Goal: Navigation & Orientation: Find specific page/section

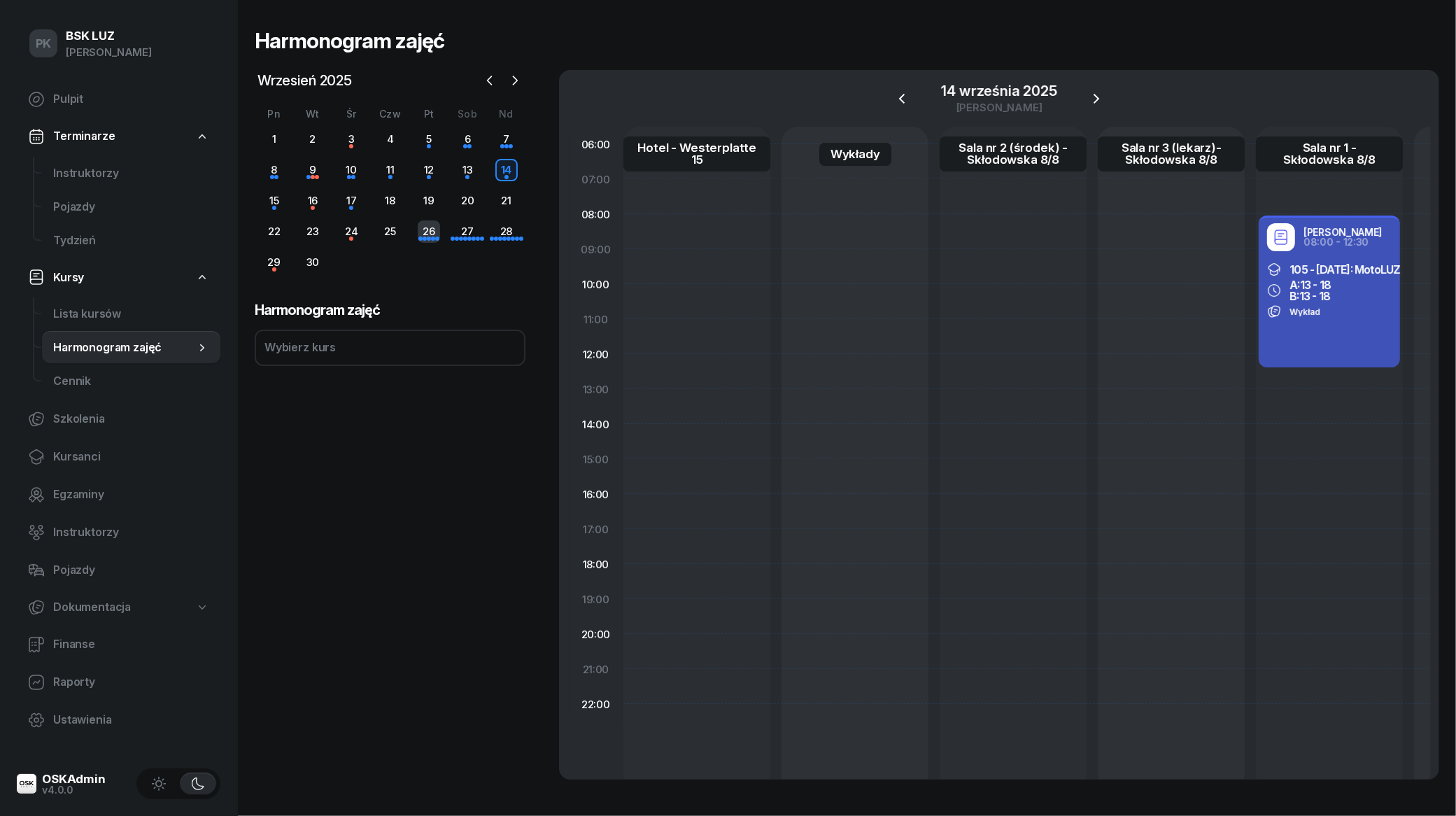
click at [428, 234] on div "26" at bounding box center [428, 231] width 23 height 23
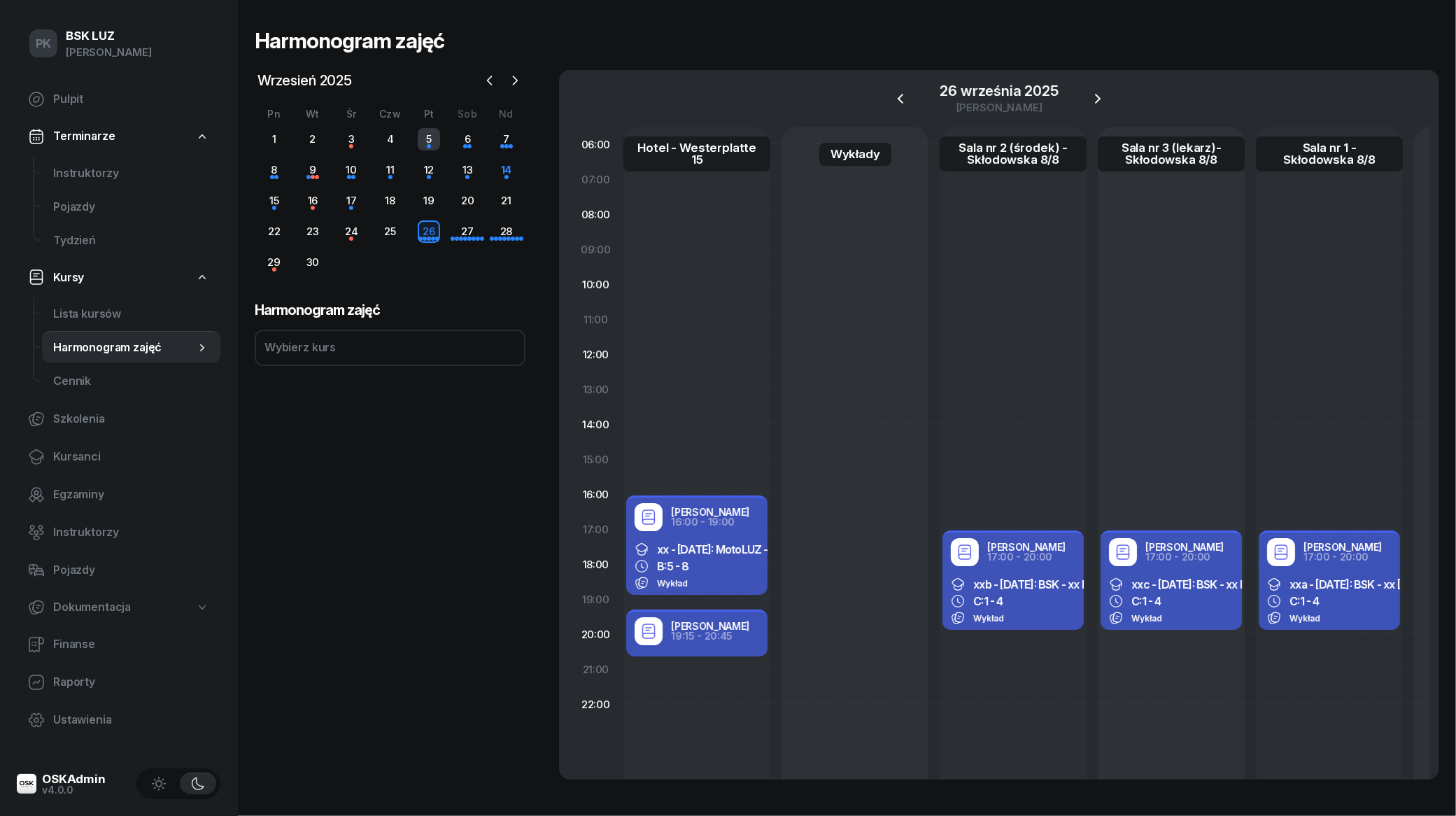
click at [432, 146] on div "5" at bounding box center [428, 139] width 23 height 23
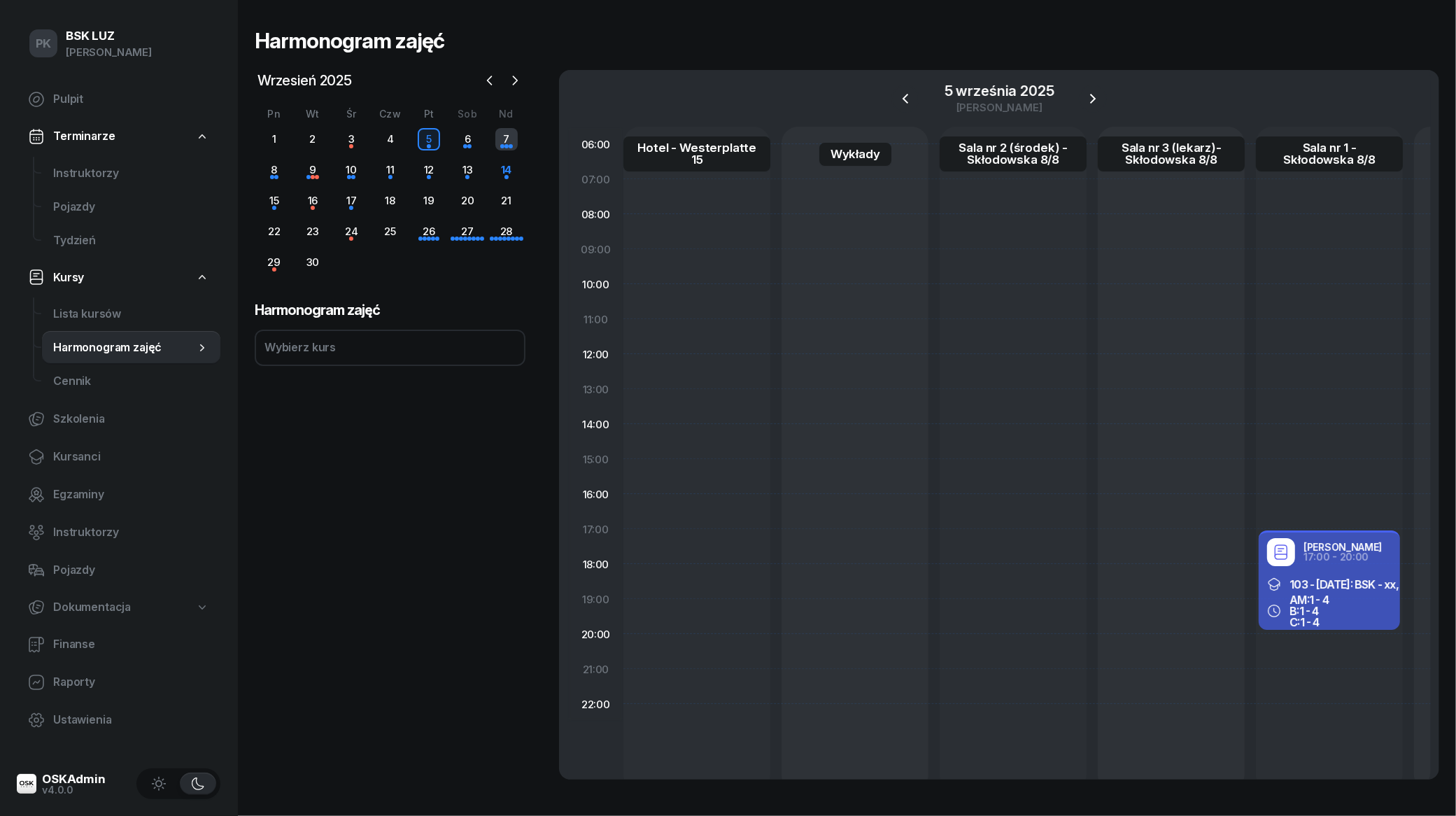
click at [507, 137] on div "7" at bounding box center [506, 139] width 23 height 23
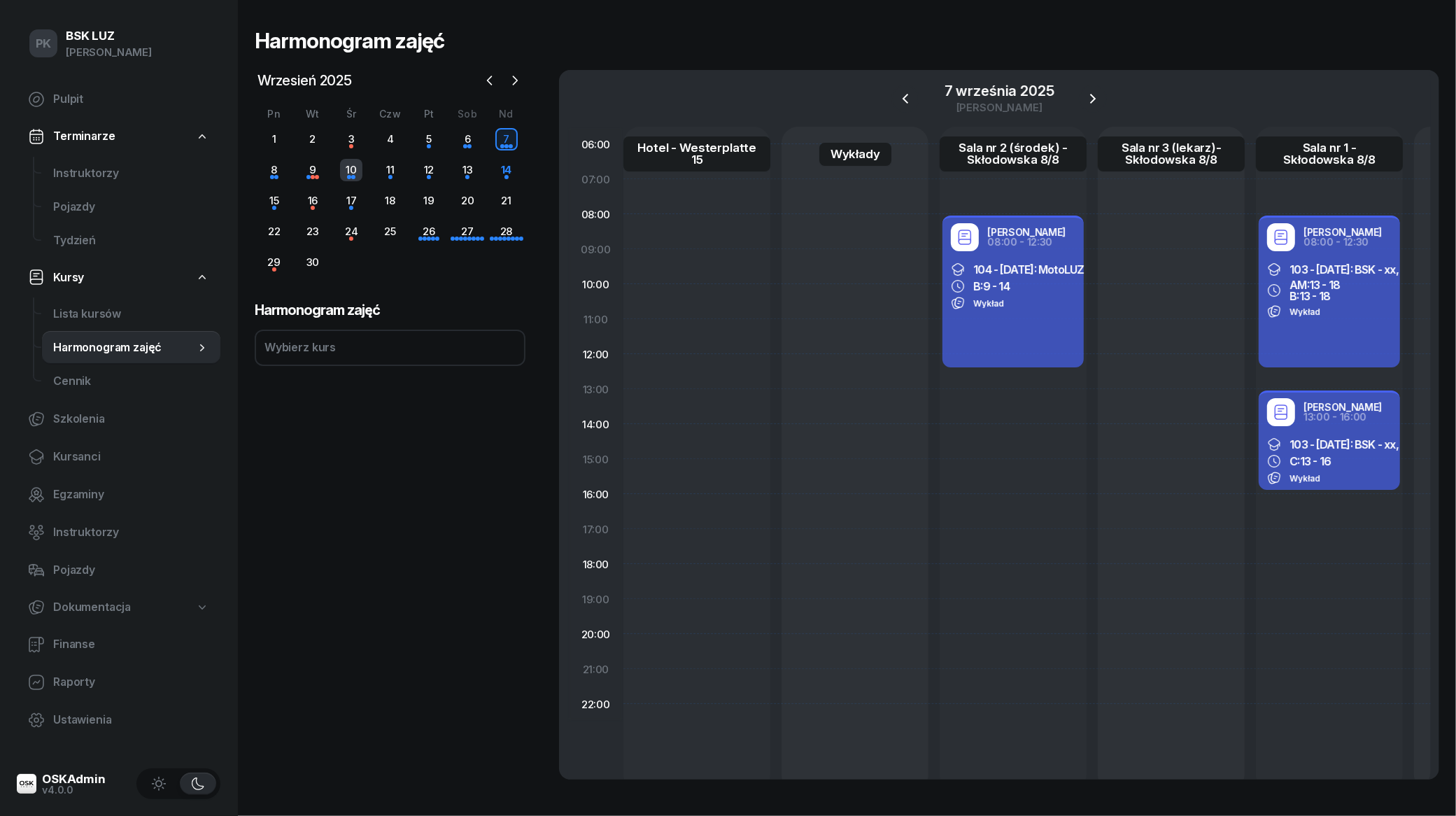
click at [346, 173] on div "10" at bounding box center [351, 170] width 23 height 23
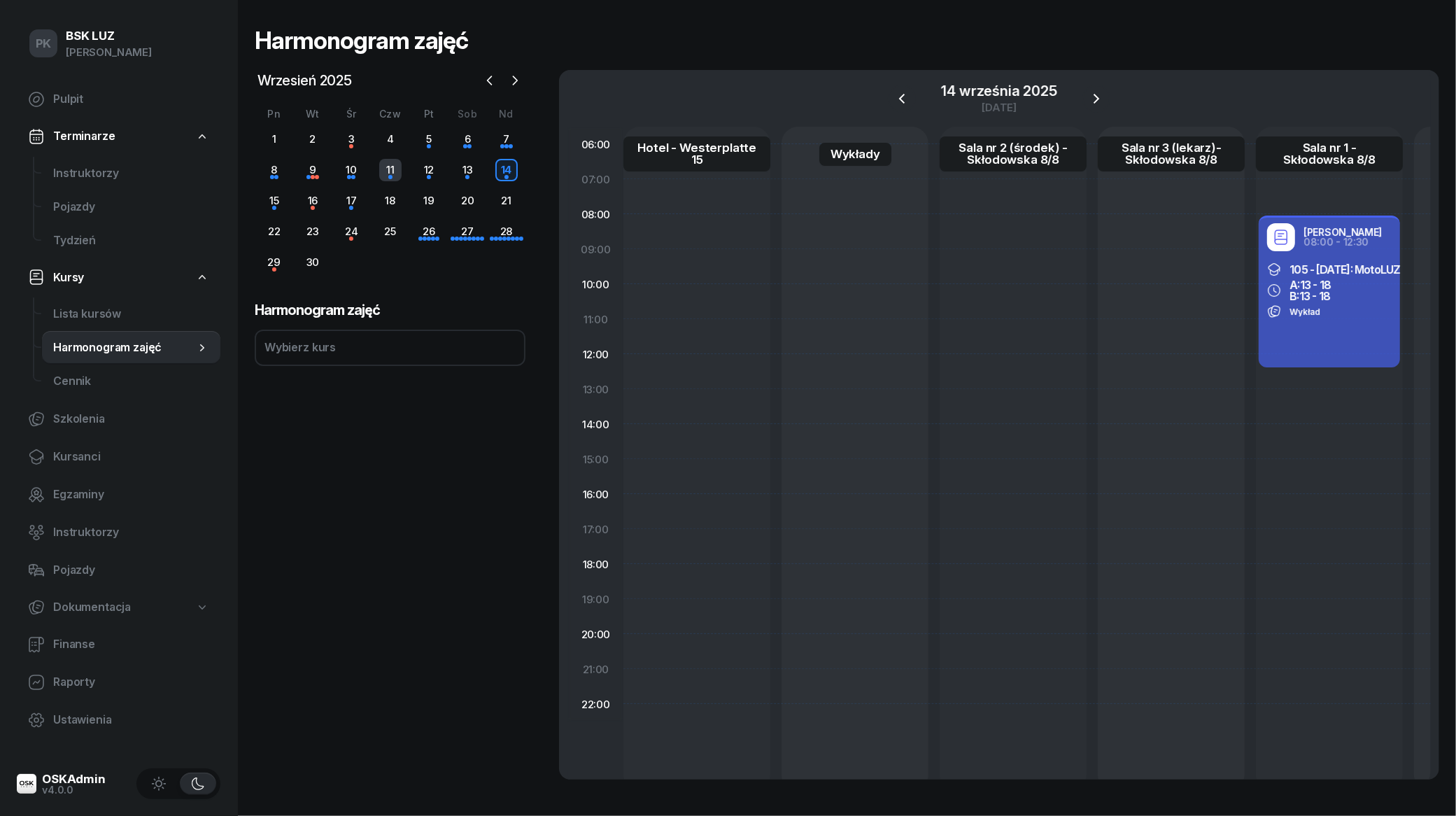
click at [390, 176] on div "11" at bounding box center [390, 170] width 23 height 23
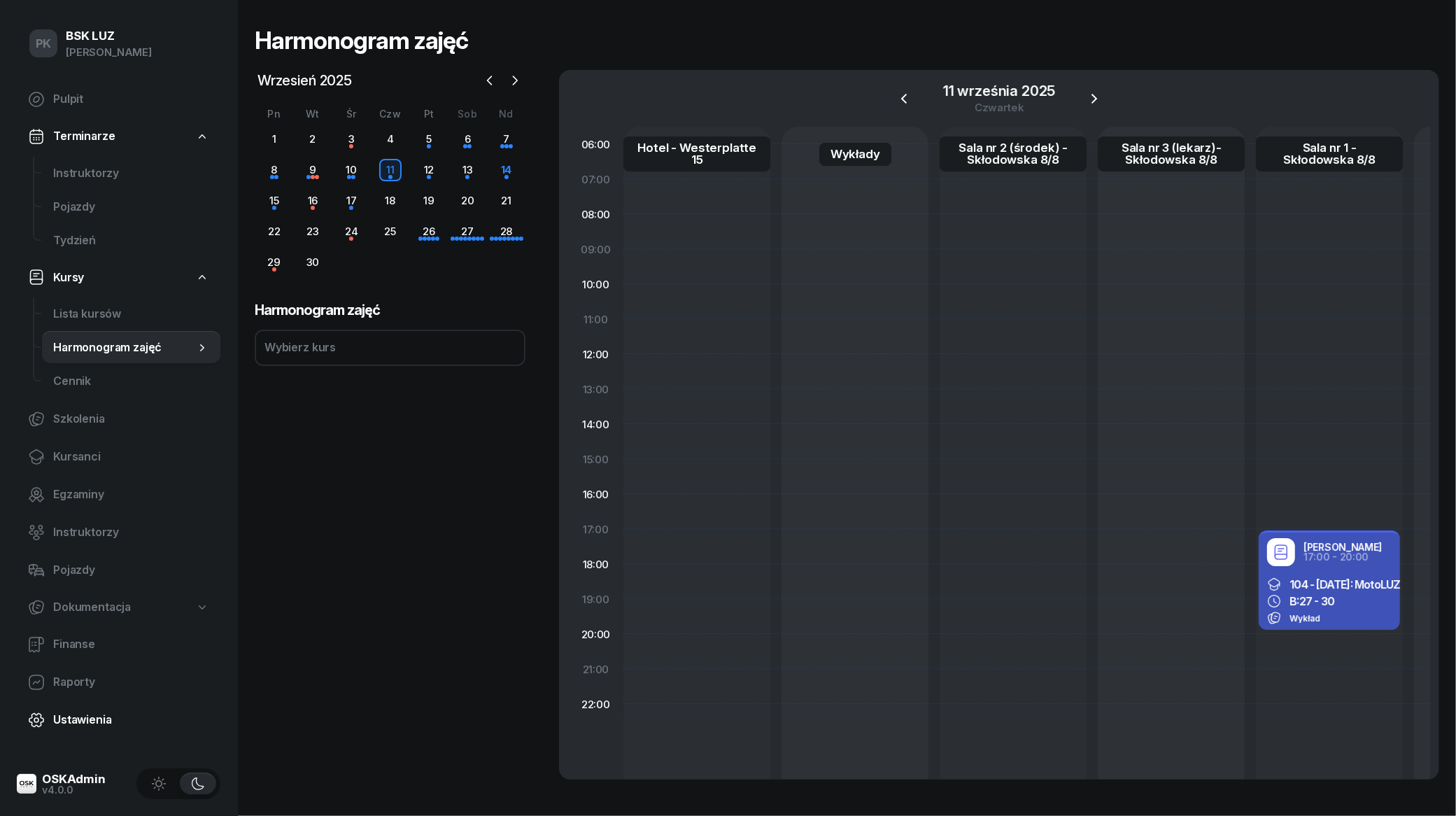
click at [85, 720] on span "Ustawienia" at bounding box center [131, 721] width 156 height 18
select select "06:00"
select select "22:00"
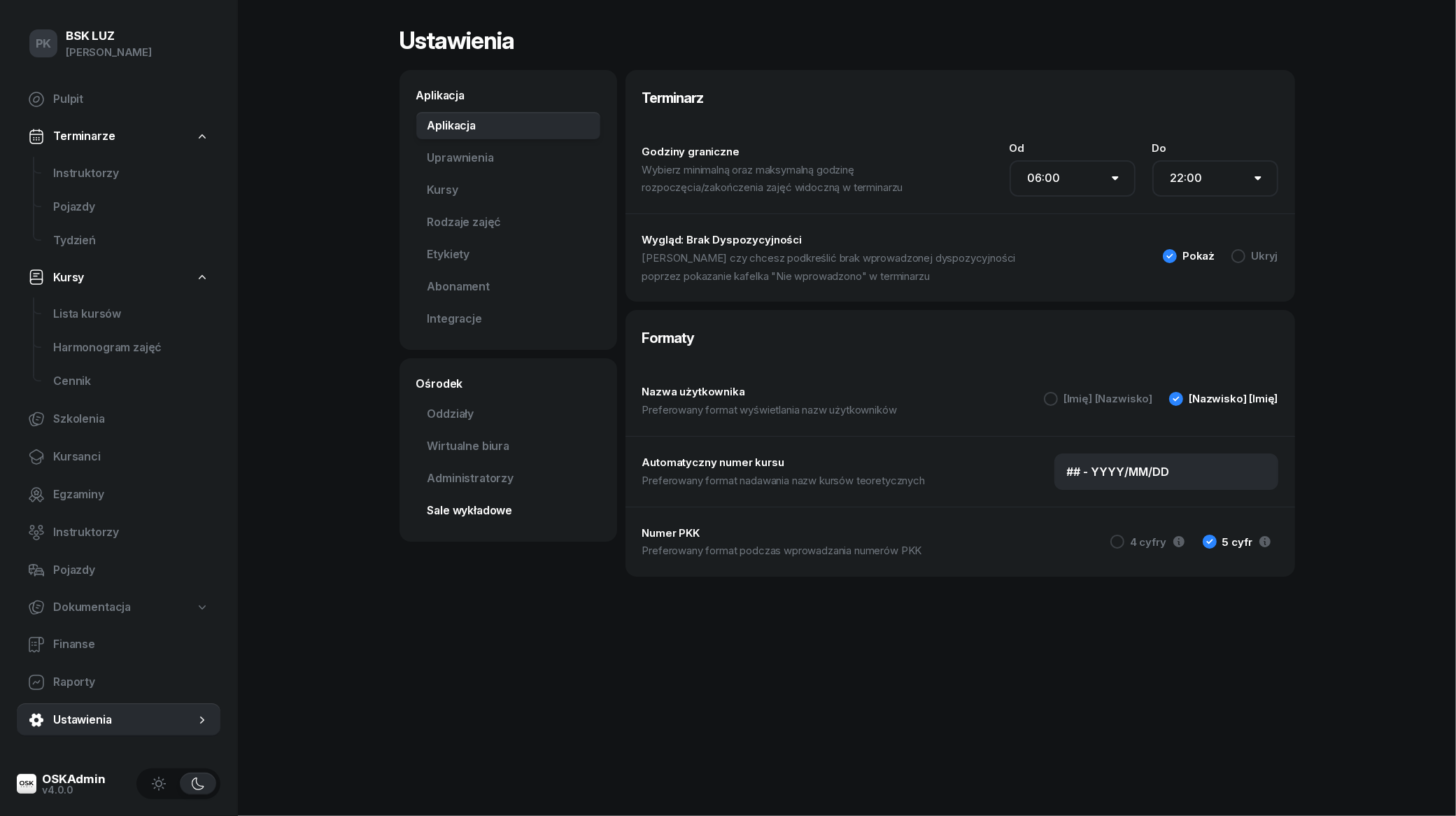
click at [473, 502] on link "Sale wykładowe" at bounding box center [509, 511] width 184 height 28
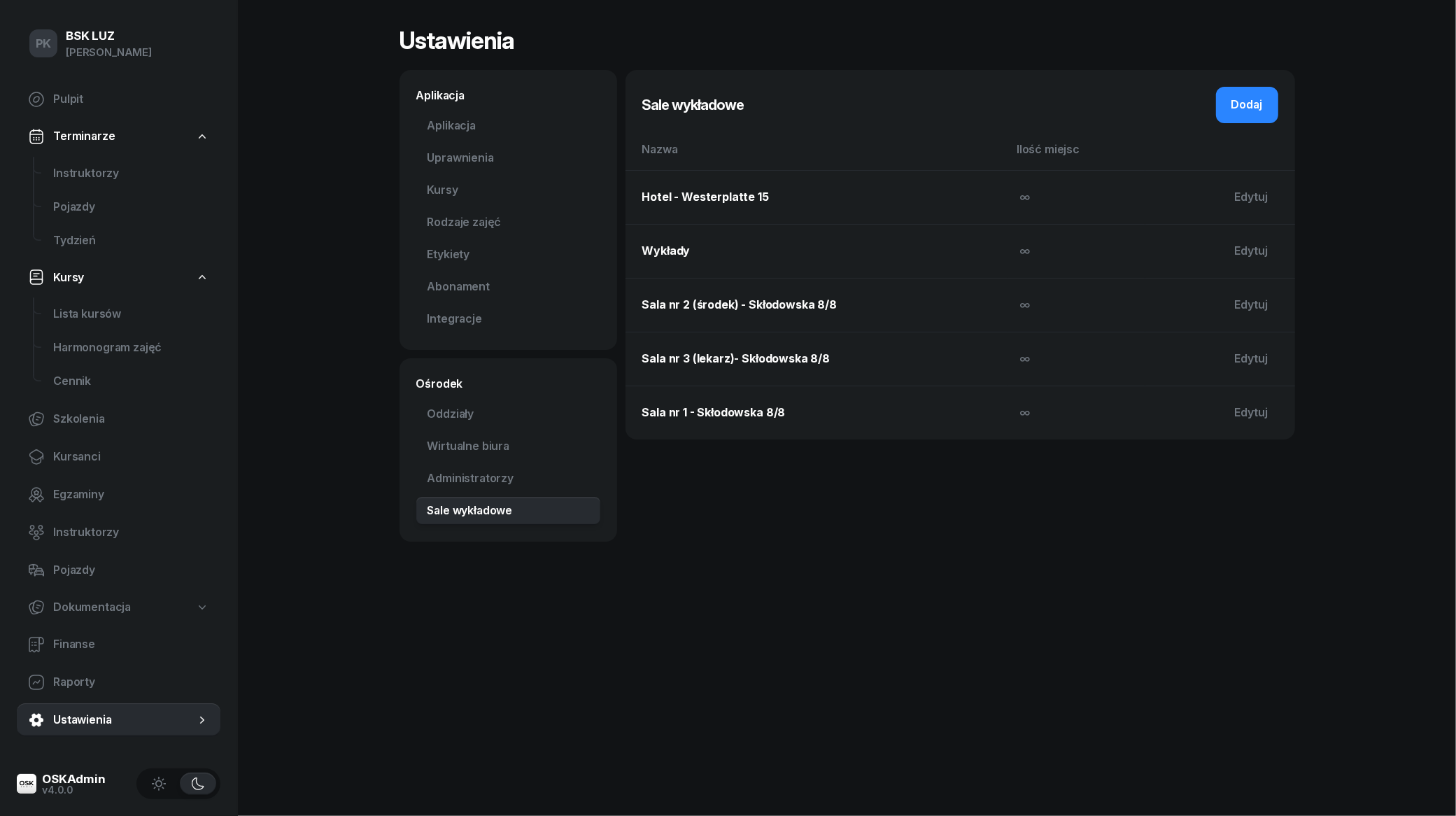
click at [704, 203] on td "Hotel - Westerplatte 15" at bounding box center [818, 197] width 383 height 54
click at [655, 156] on th "Nazwa" at bounding box center [818, 155] width 383 height 30
click at [656, 151] on th "Nazwa" at bounding box center [818, 155] width 383 height 30
click at [1064, 141] on th "Ilość miejsc" at bounding box center [1077, 155] width 137 height 30
click at [1064, 141] on th "Ilość miejsc" at bounding box center [1077, 155] width 137 height 30
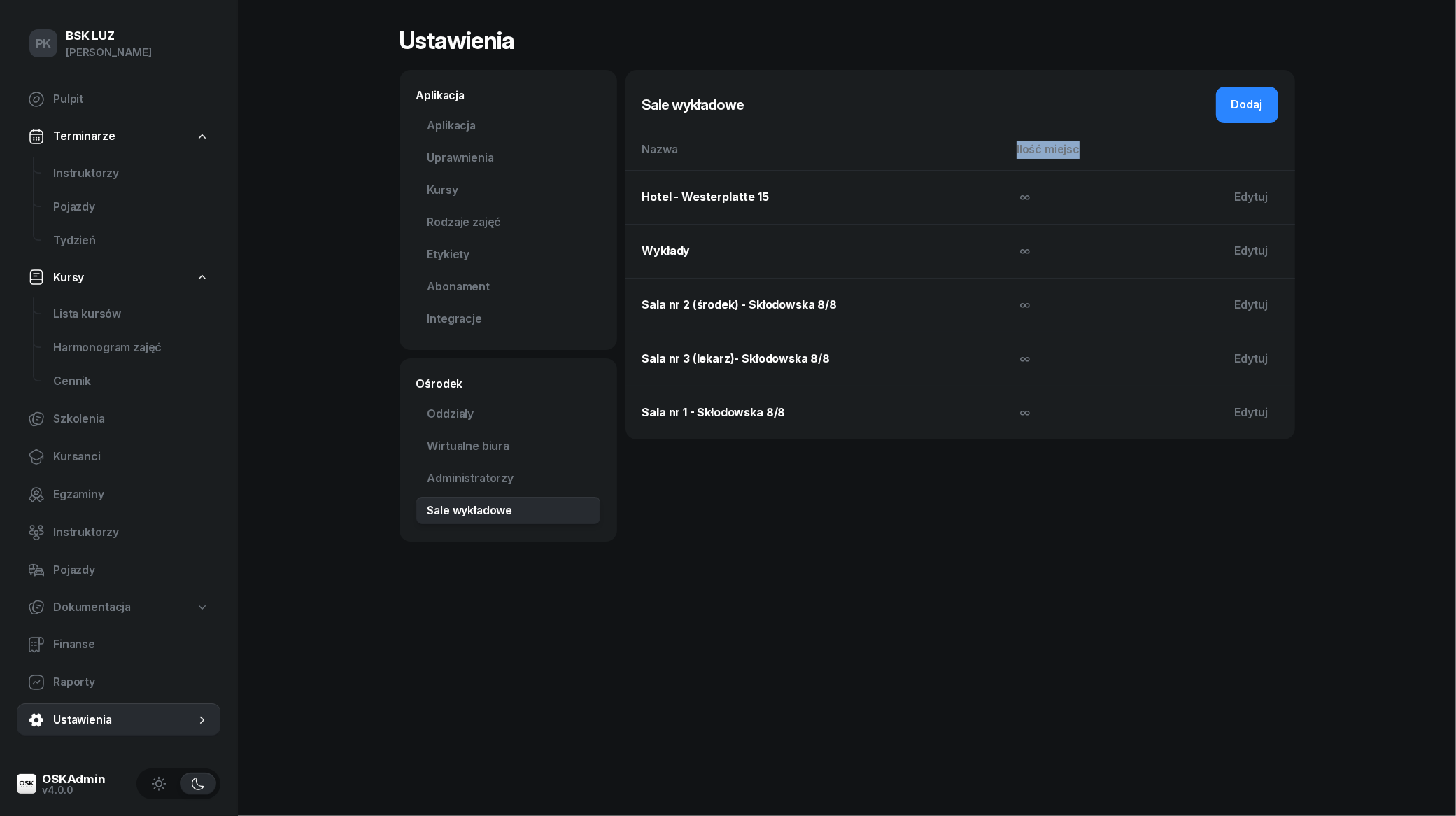
click at [1064, 141] on th "Ilość miejsc" at bounding box center [1077, 155] width 137 height 30
click at [871, 436] on td "Sala nr 1 - Skłodowska 8/8" at bounding box center [818, 413] width 383 height 54
drag, startPoint x: 1013, startPoint y: 414, endPoint x: 1020, endPoint y: 409, distance: 8.6
click at [1018, 411] on td "∞" at bounding box center [1077, 413] width 137 height 54
click at [1020, 409] on span "∞" at bounding box center [1025, 412] width 11 height 14
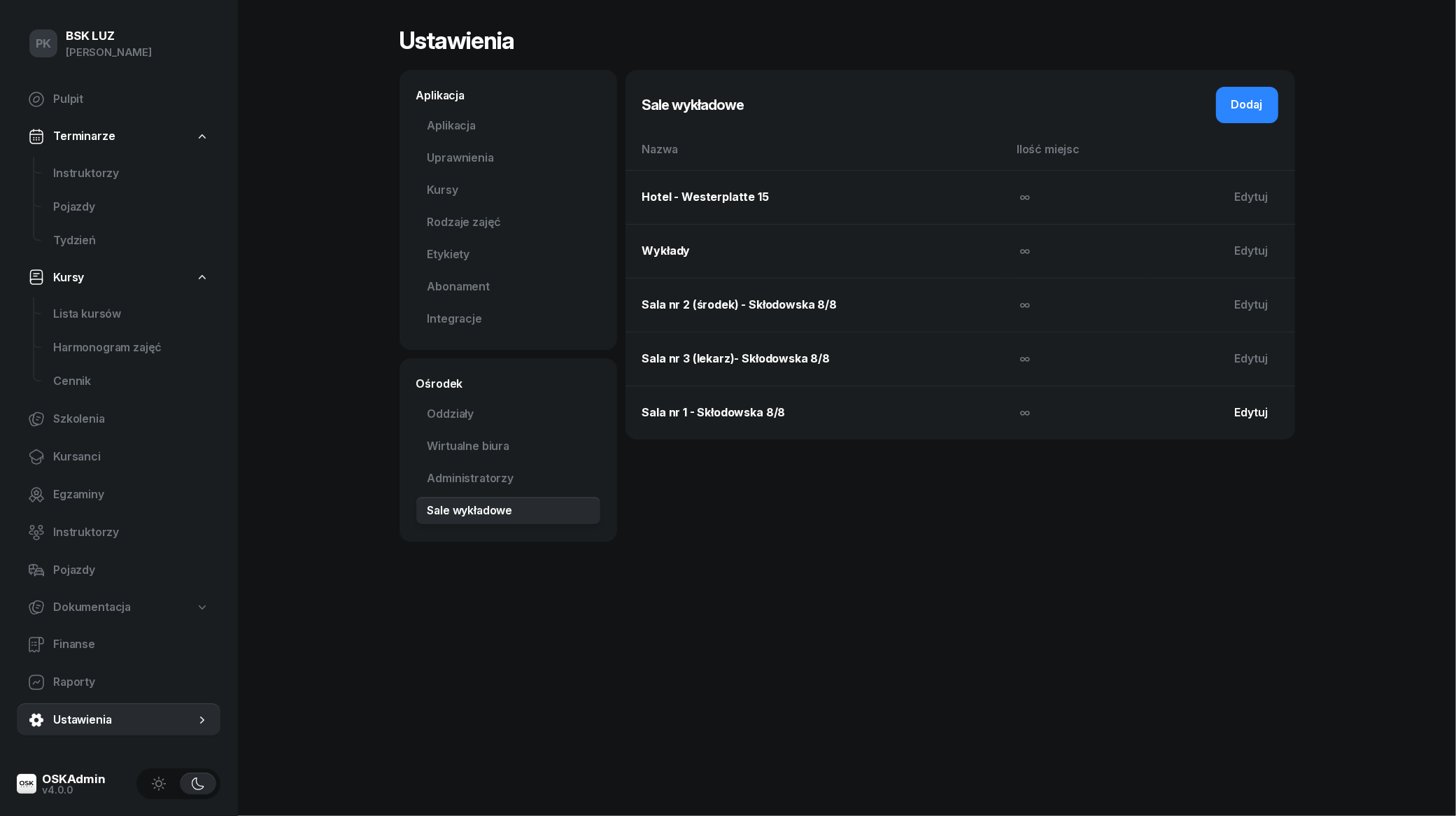
click at [1253, 417] on div "Edytuj" at bounding box center [1252, 413] width 33 height 18
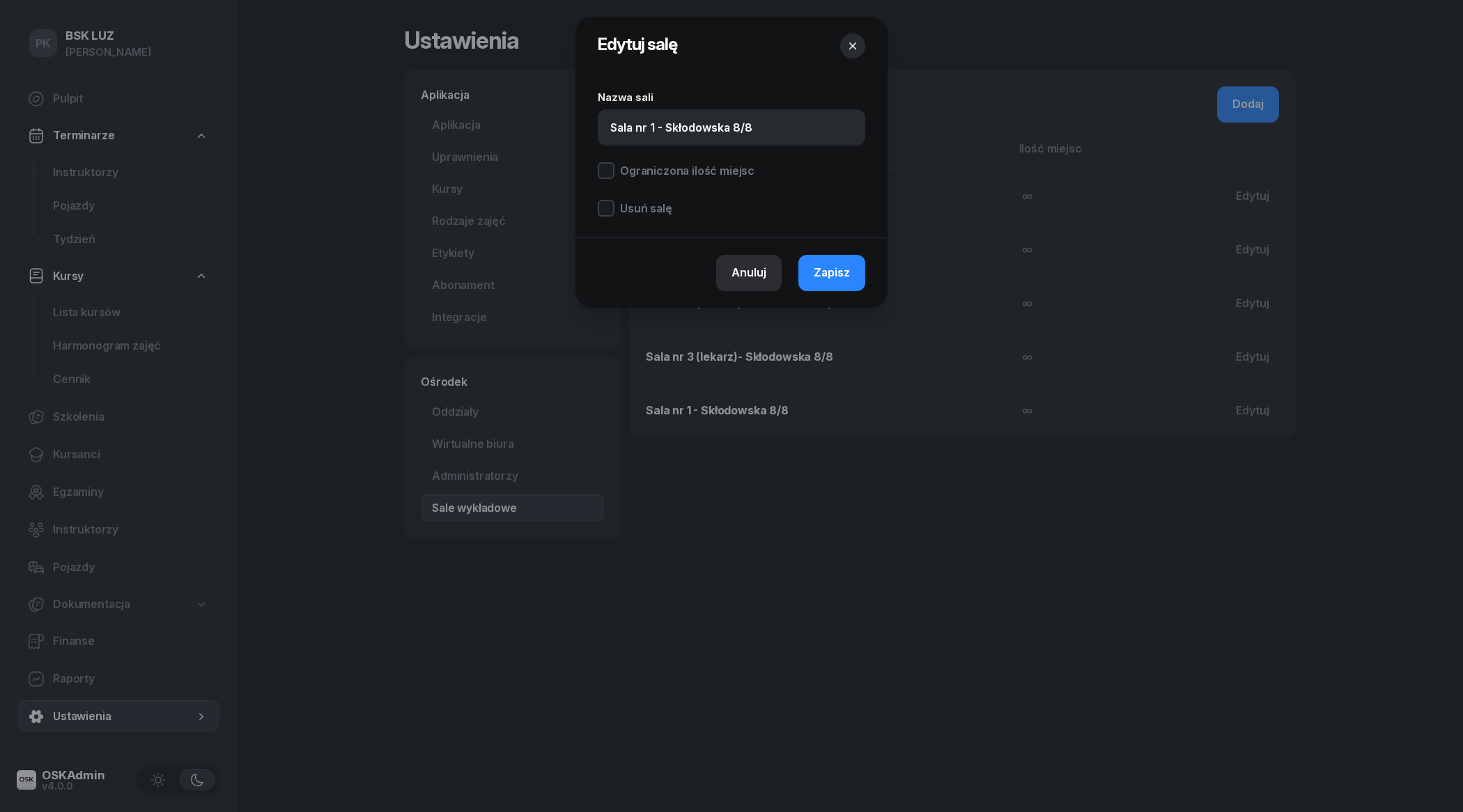
click at [737, 265] on div "Anuluj" at bounding box center [749, 273] width 35 height 18
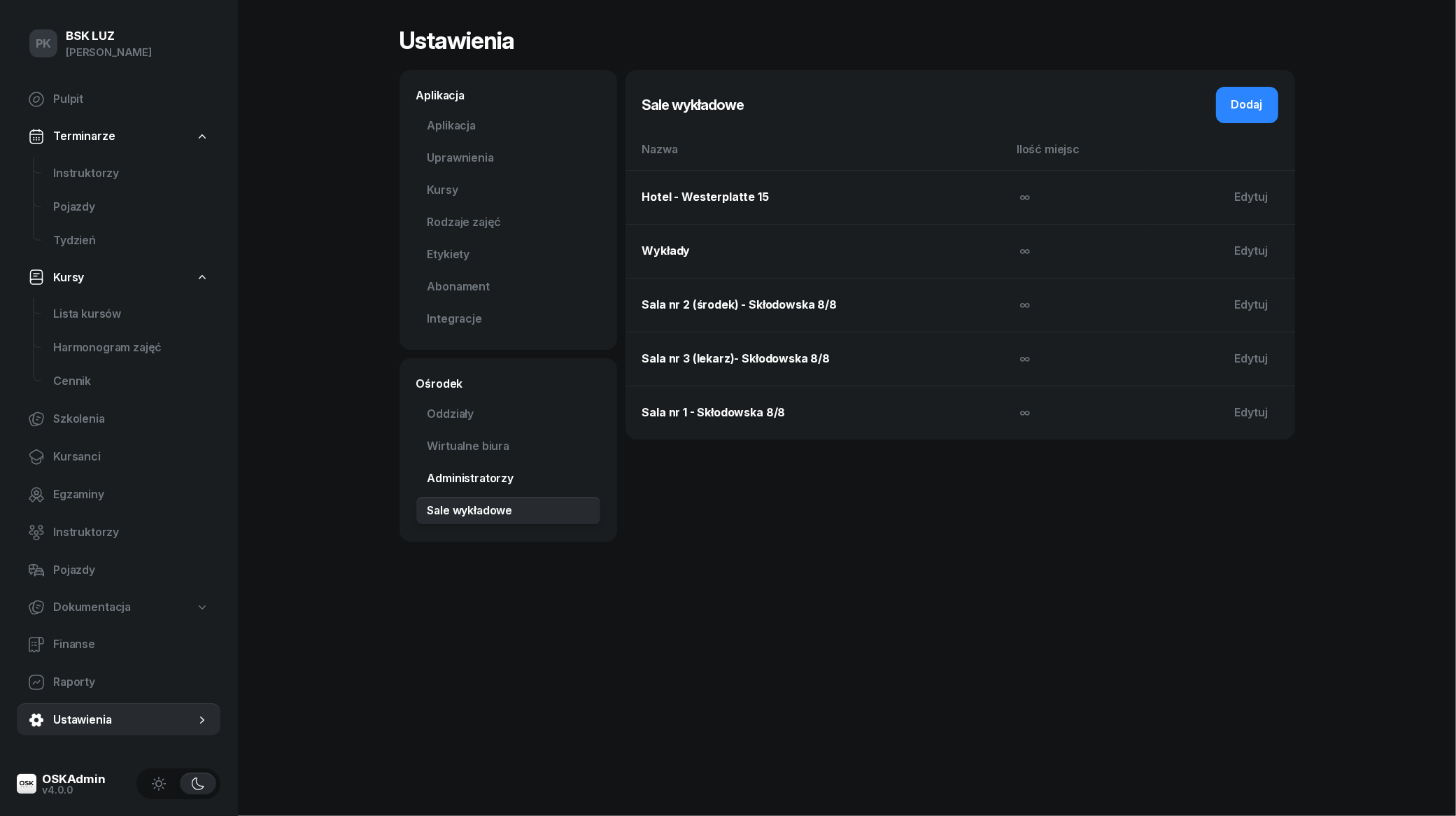
click at [481, 475] on link "Administratorzy" at bounding box center [509, 478] width 184 height 28
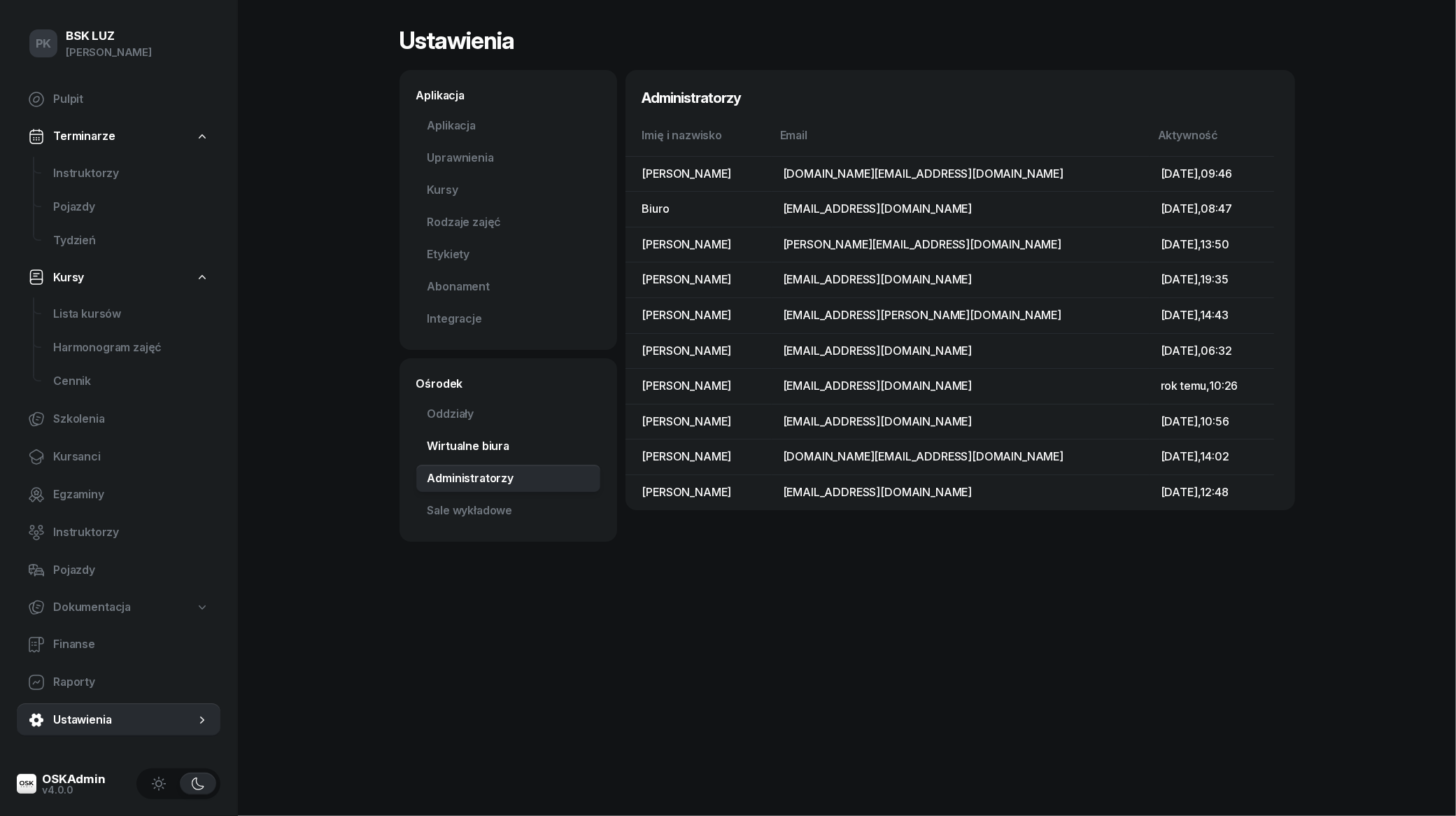
click at [480, 449] on link "Wirtualne biura" at bounding box center [509, 446] width 184 height 28
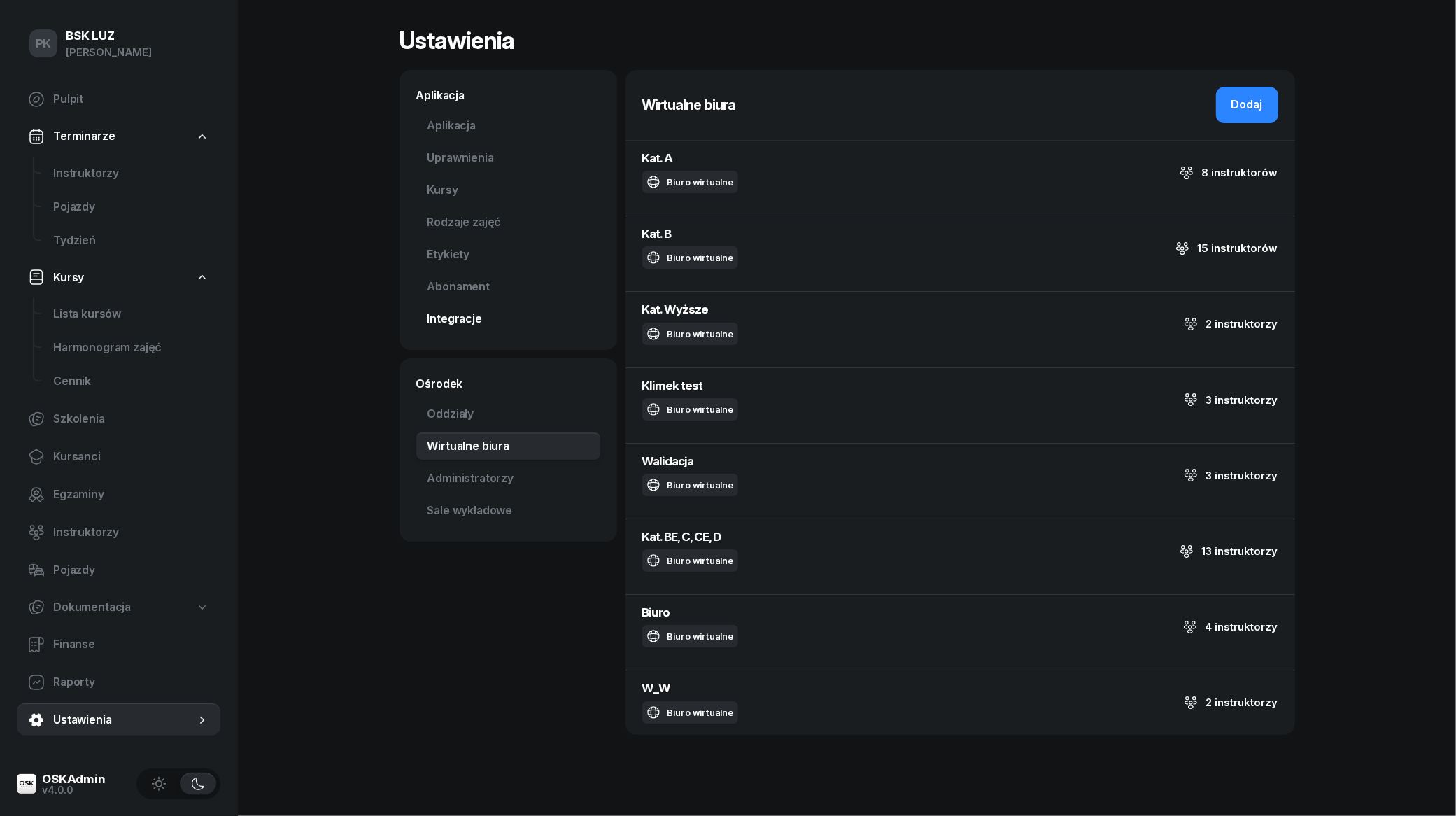
click at [459, 322] on link "Integracje" at bounding box center [509, 319] width 184 height 28
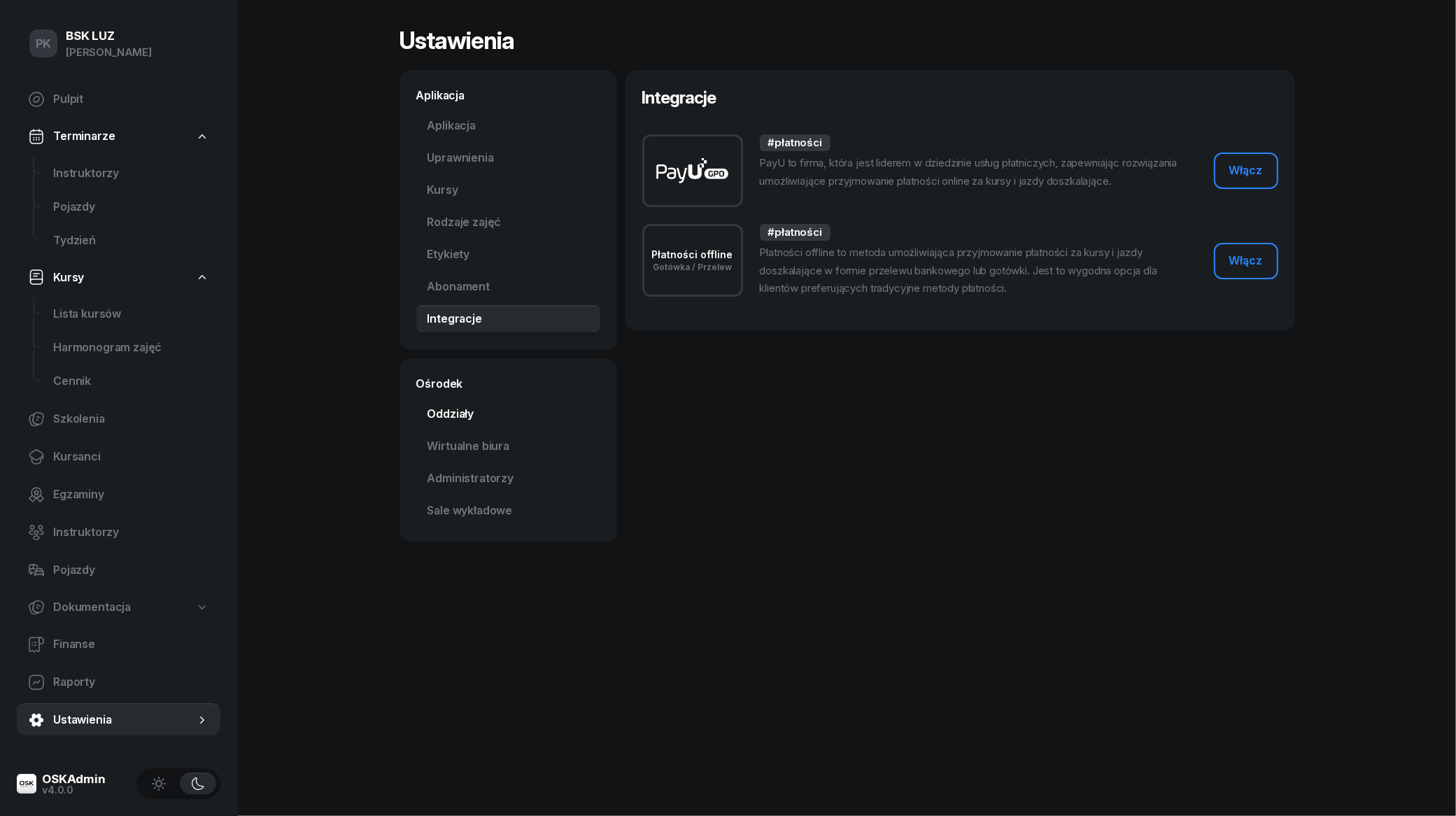
click at [469, 414] on link "Oddziały" at bounding box center [509, 413] width 184 height 28
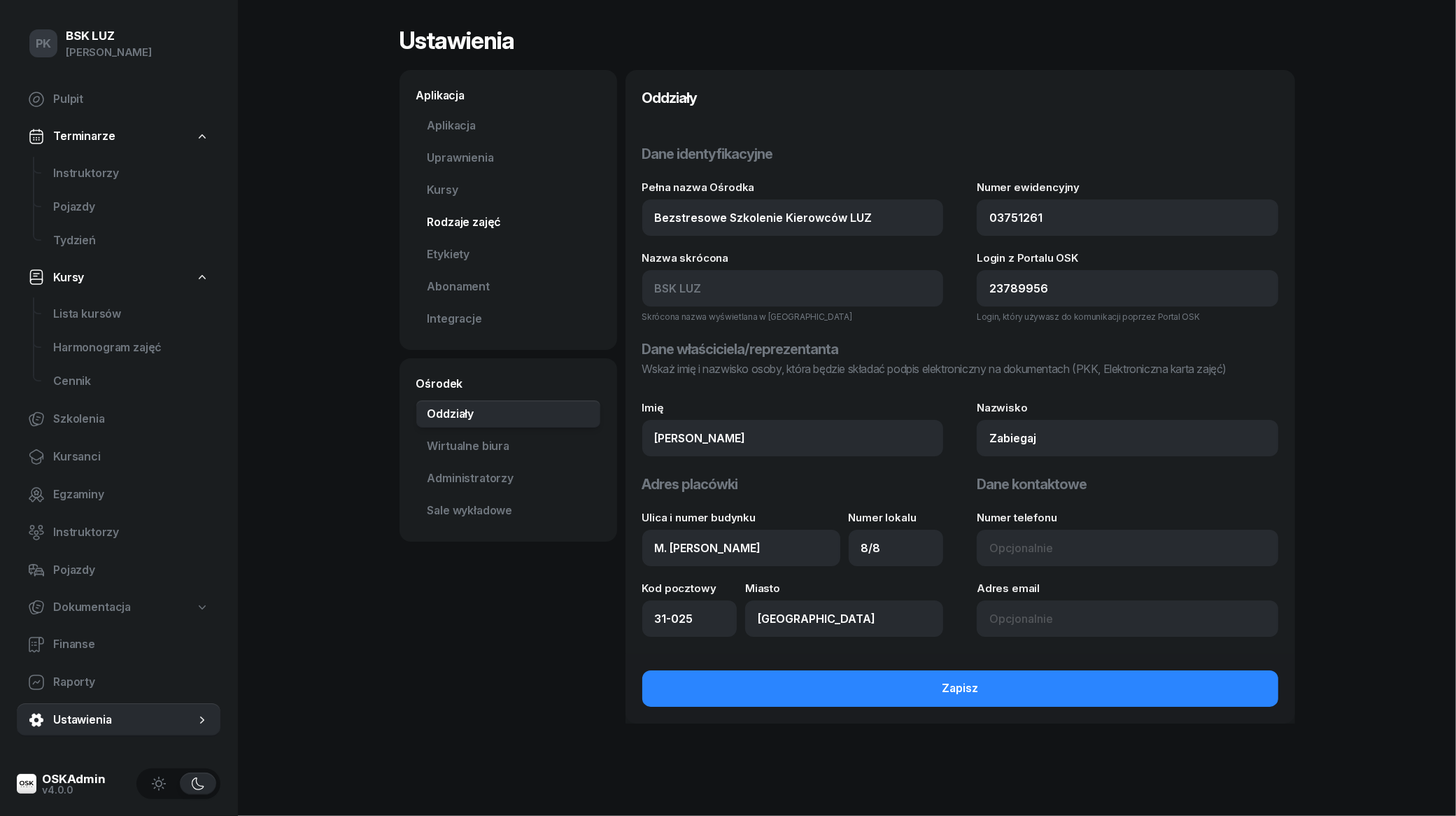
click at [477, 218] on link "Rodzaje zajęć" at bounding box center [509, 222] width 184 height 28
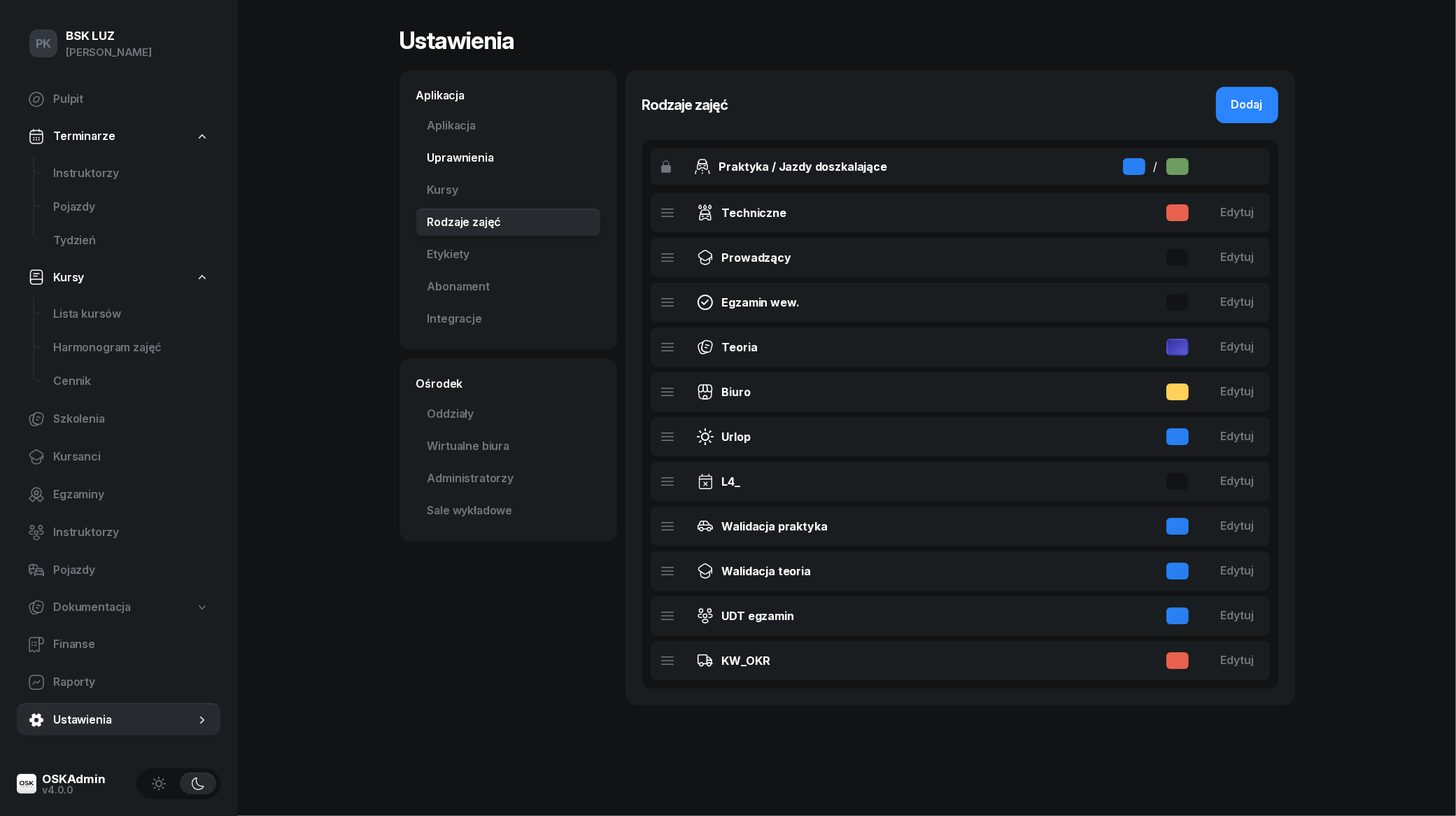
click at [464, 158] on link "Uprawnienia" at bounding box center [509, 157] width 184 height 28
select select "7"
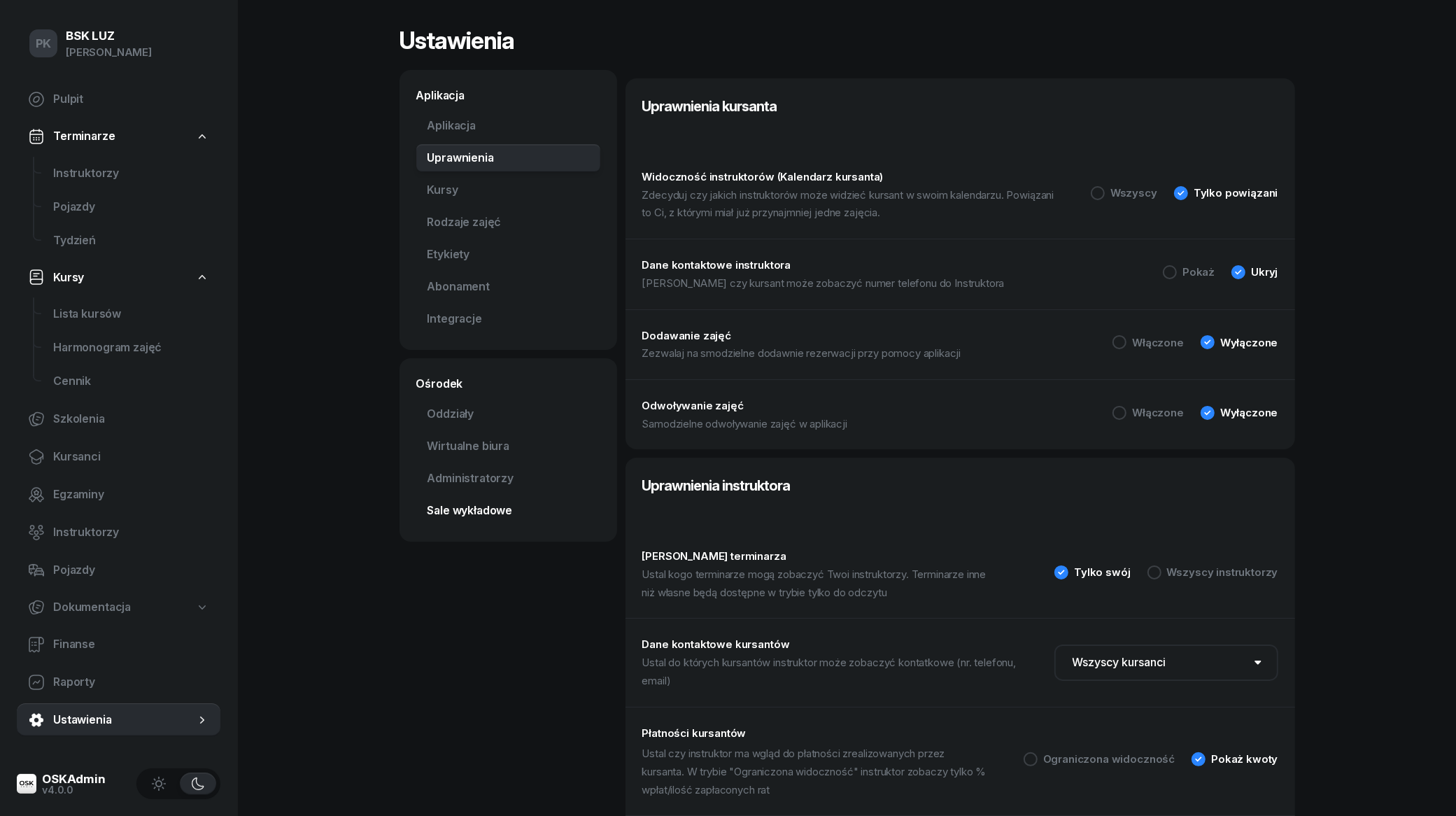
click at [467, 523] on link "Sale wykładowe" at bounding box center [509, 511] width 184 height 28
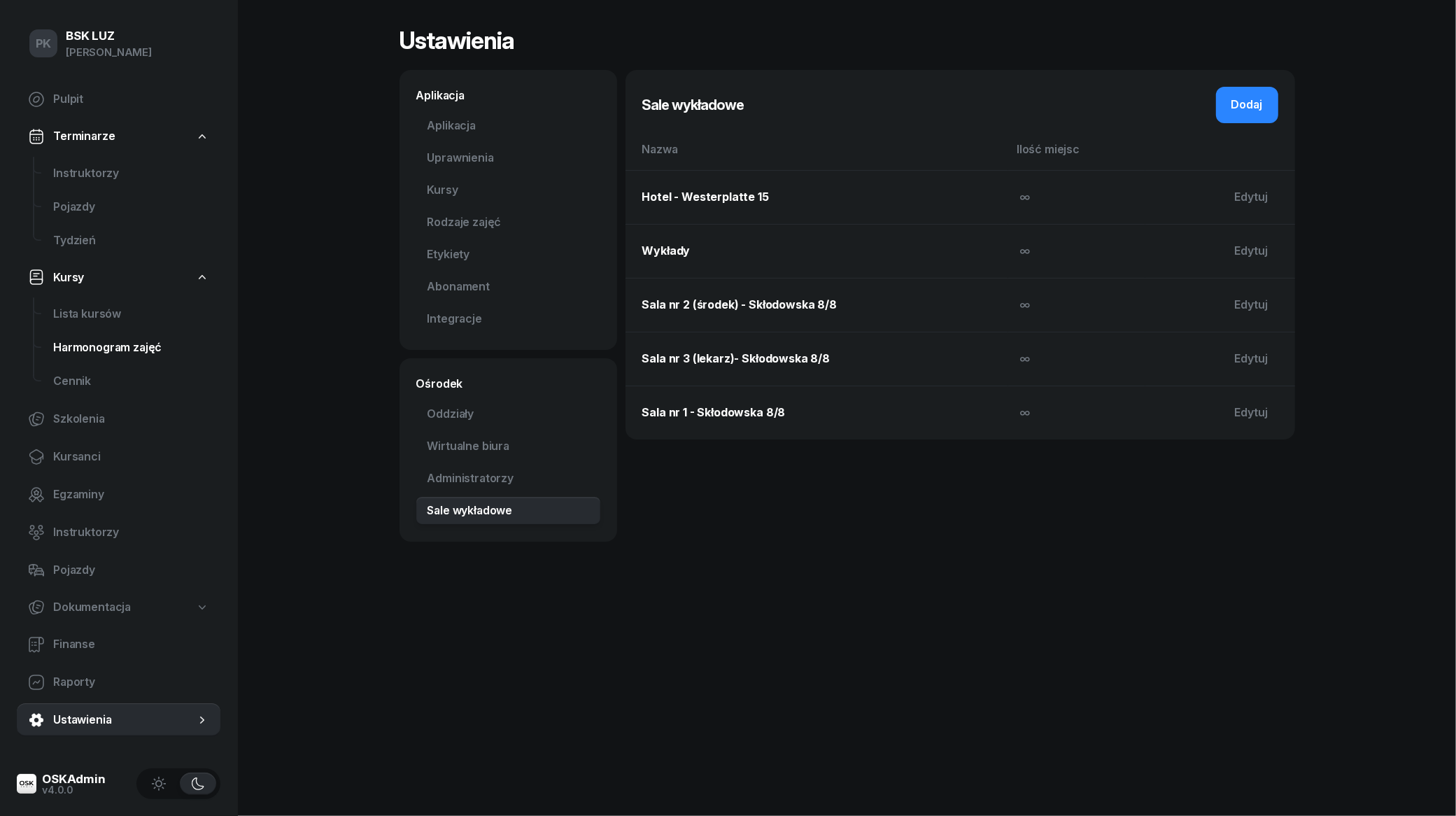
click at [78, 350] on span "Harmonogram zajęć" at bounding box center [131, 348] width 156 height 18
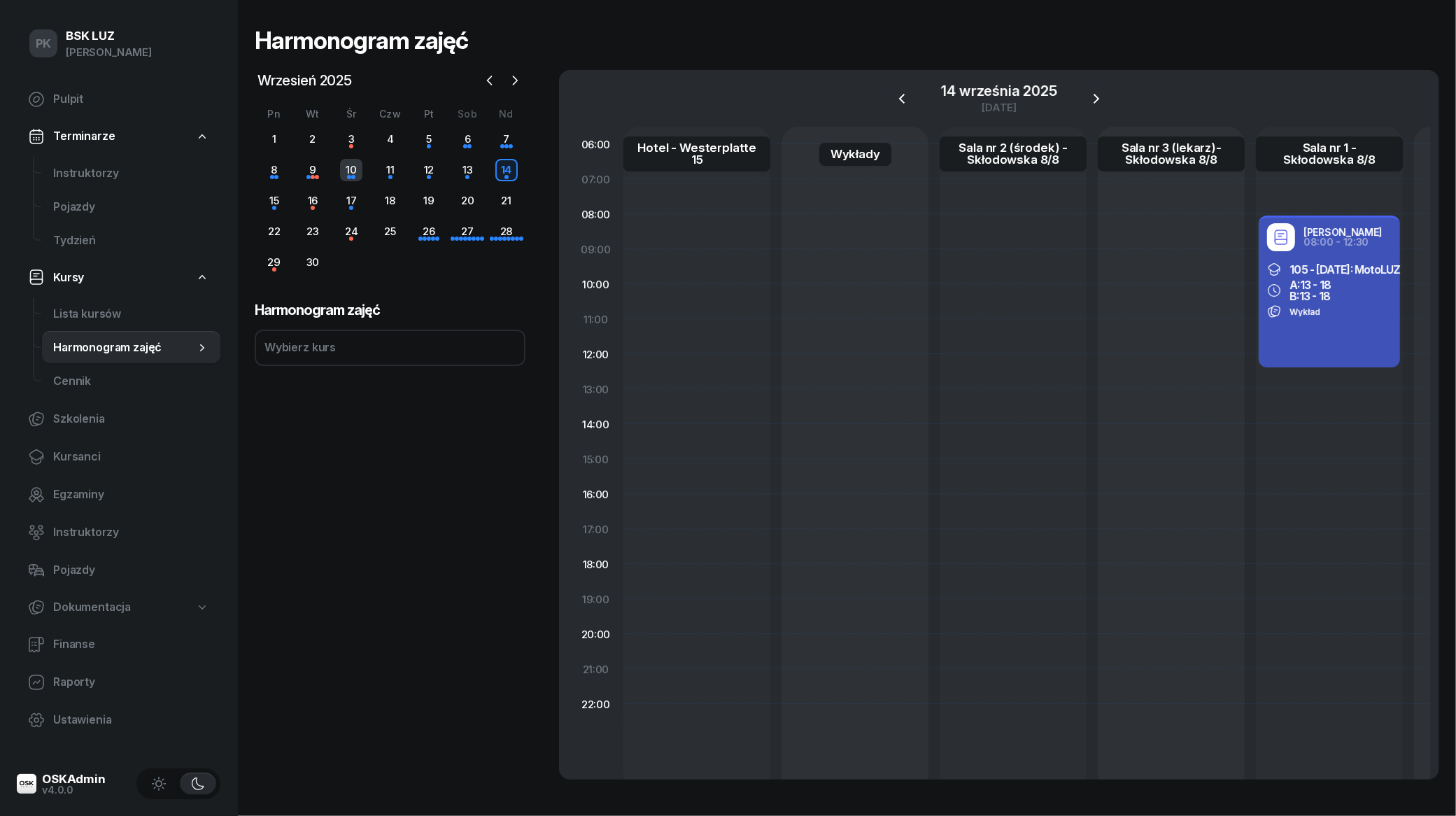
click at [343, 175] on div "10" at bounding box center [351, 170] width 23 height 23
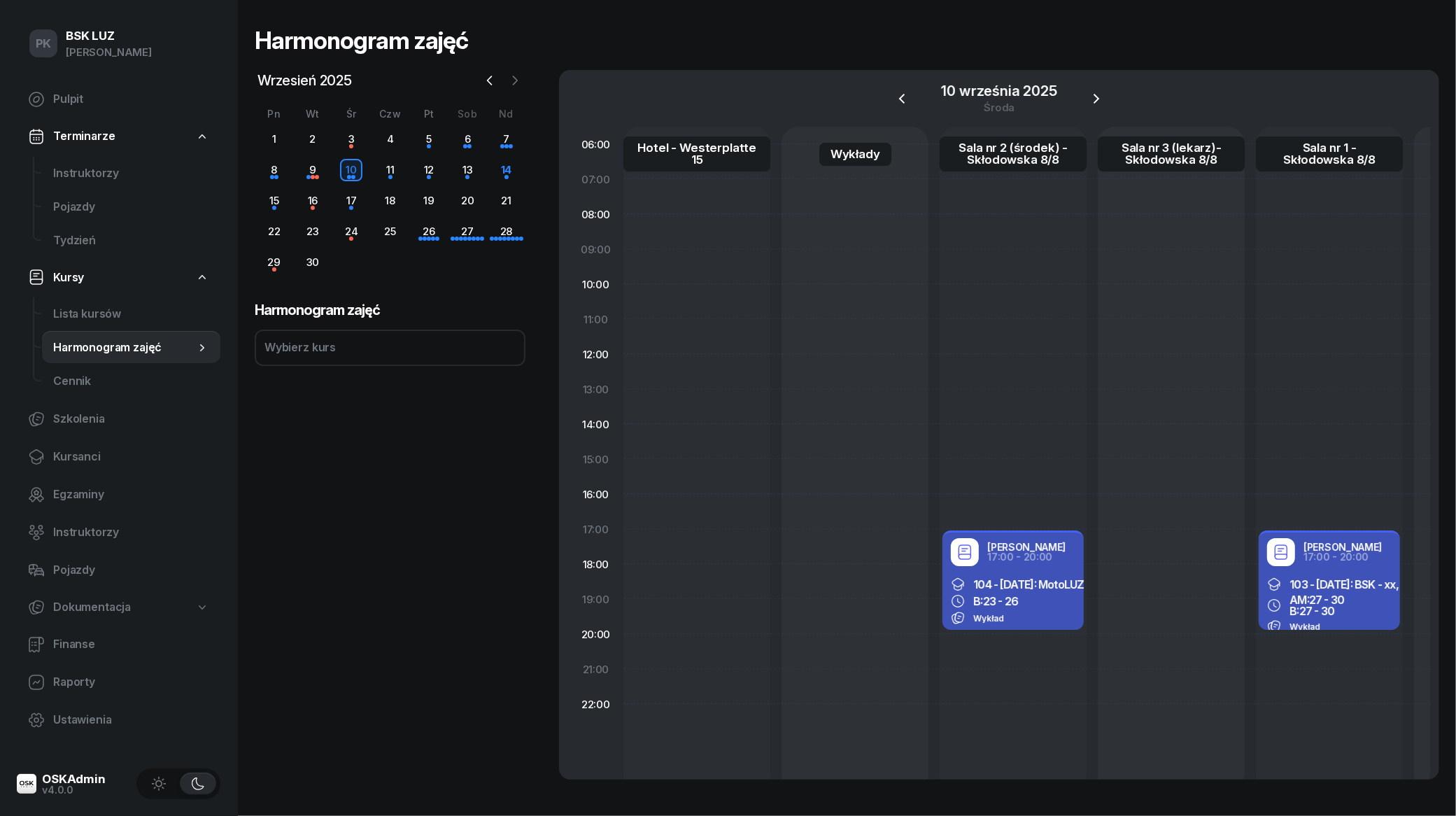
click at [510, 78] on icon "button" at bounding box center [515, 80] width 14 height 14
click at [509, 74] on icon "button" at bounding box center [515, 80] width 14 height 14
click at [486, 81] on icon "button" at bounding box center [490, 80] width 14 height 14
click at [377, 166] on div "11" at bounding box center [390, 170] width 38 height 23
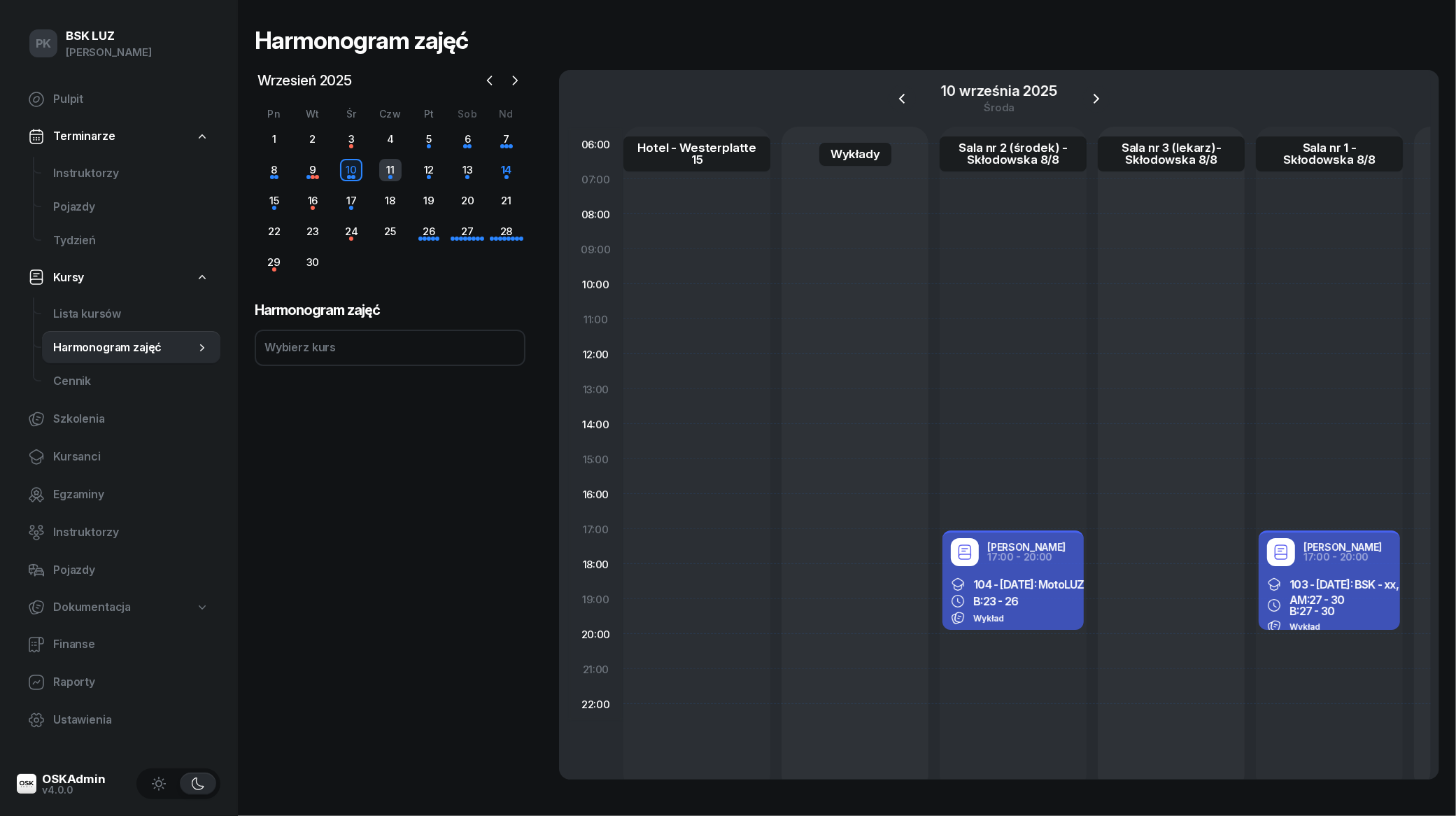
click at [387, 169] on div "11" at bounding box center [390, 170] width 23 height 23
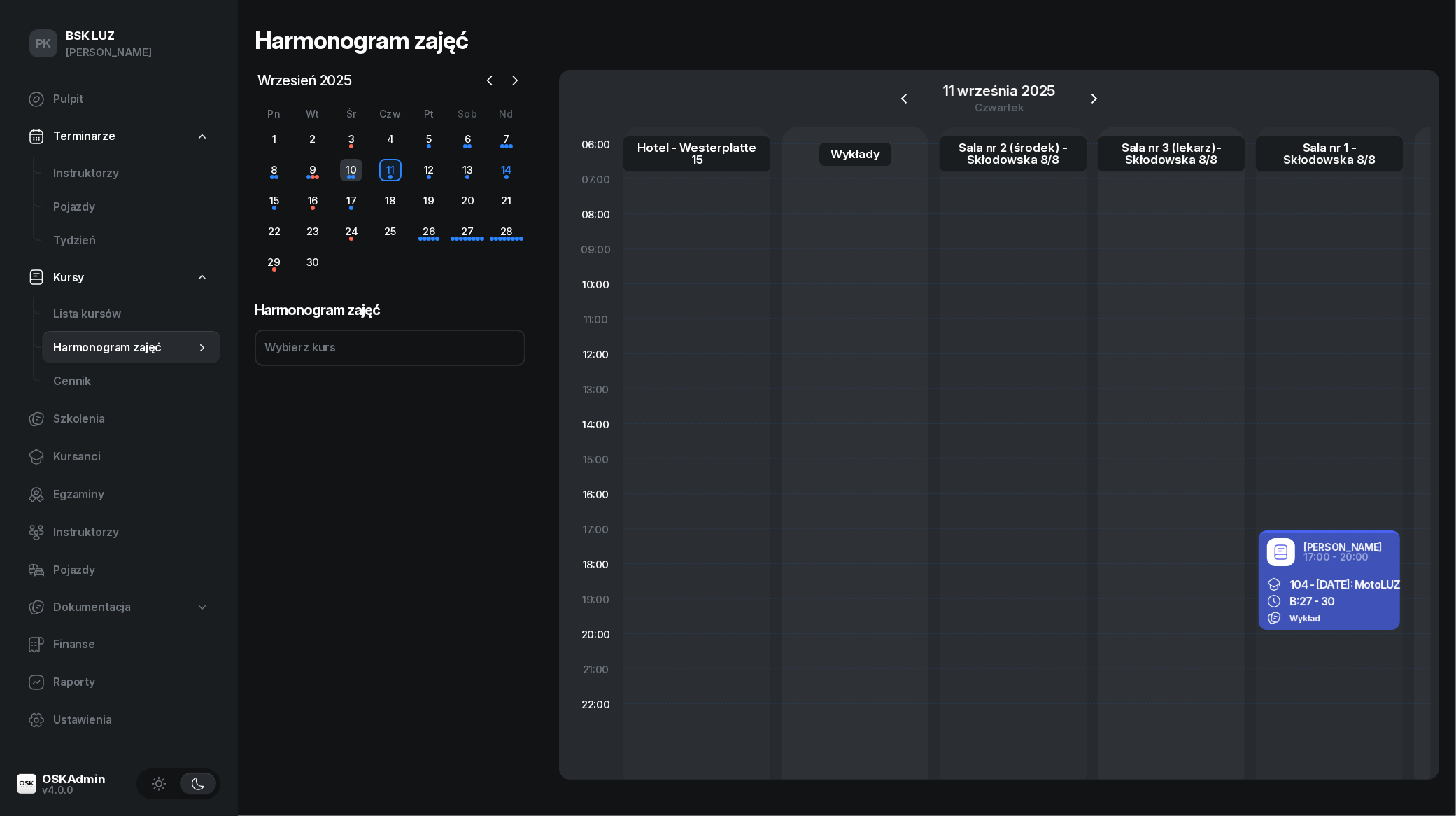
click at [357, 172] on div "10" at bounding box center [351, 170] width 23 height 23
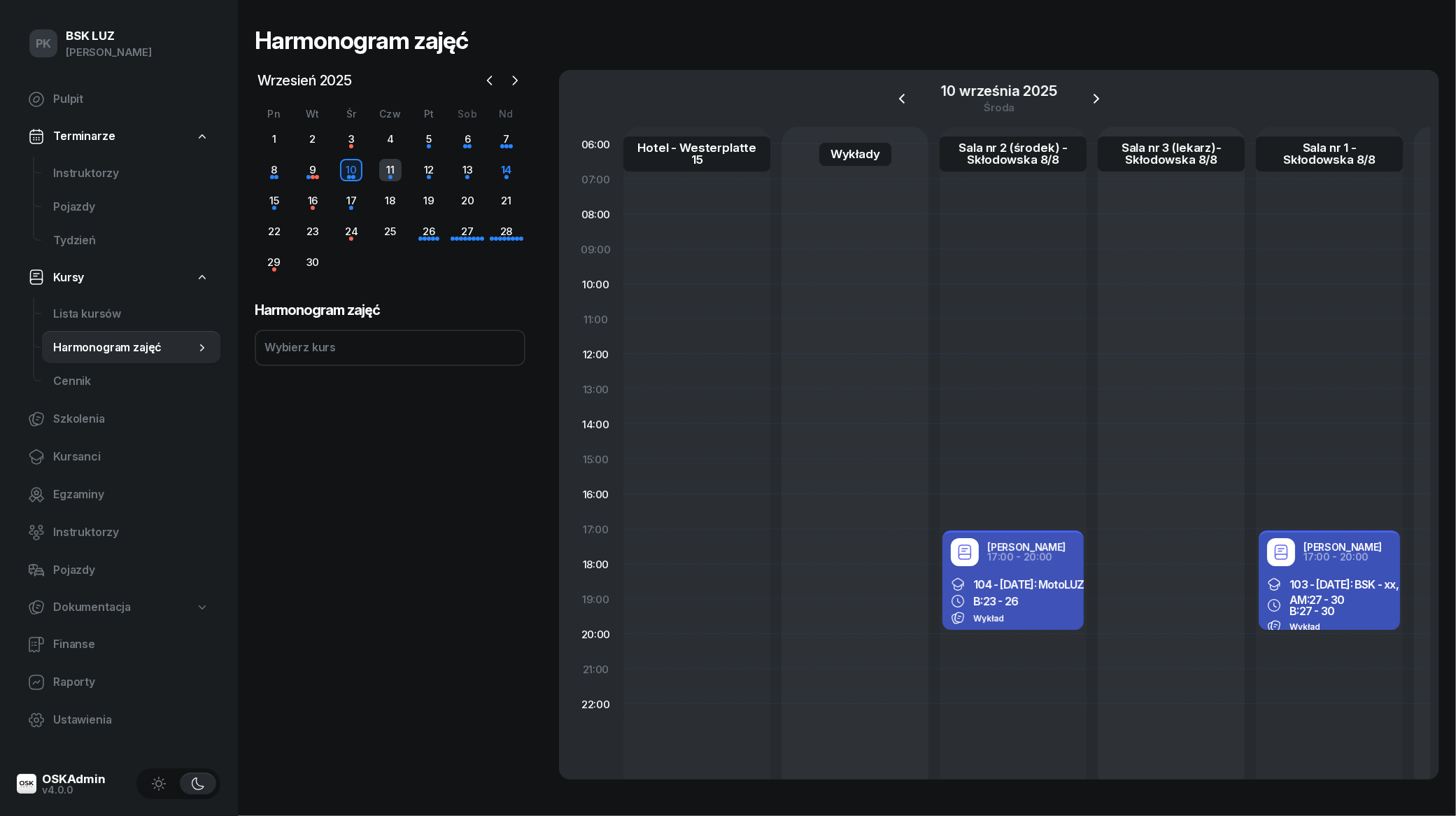
click at [383, 173] on div "11" at bounding box center [390, 170] width 23 height 23
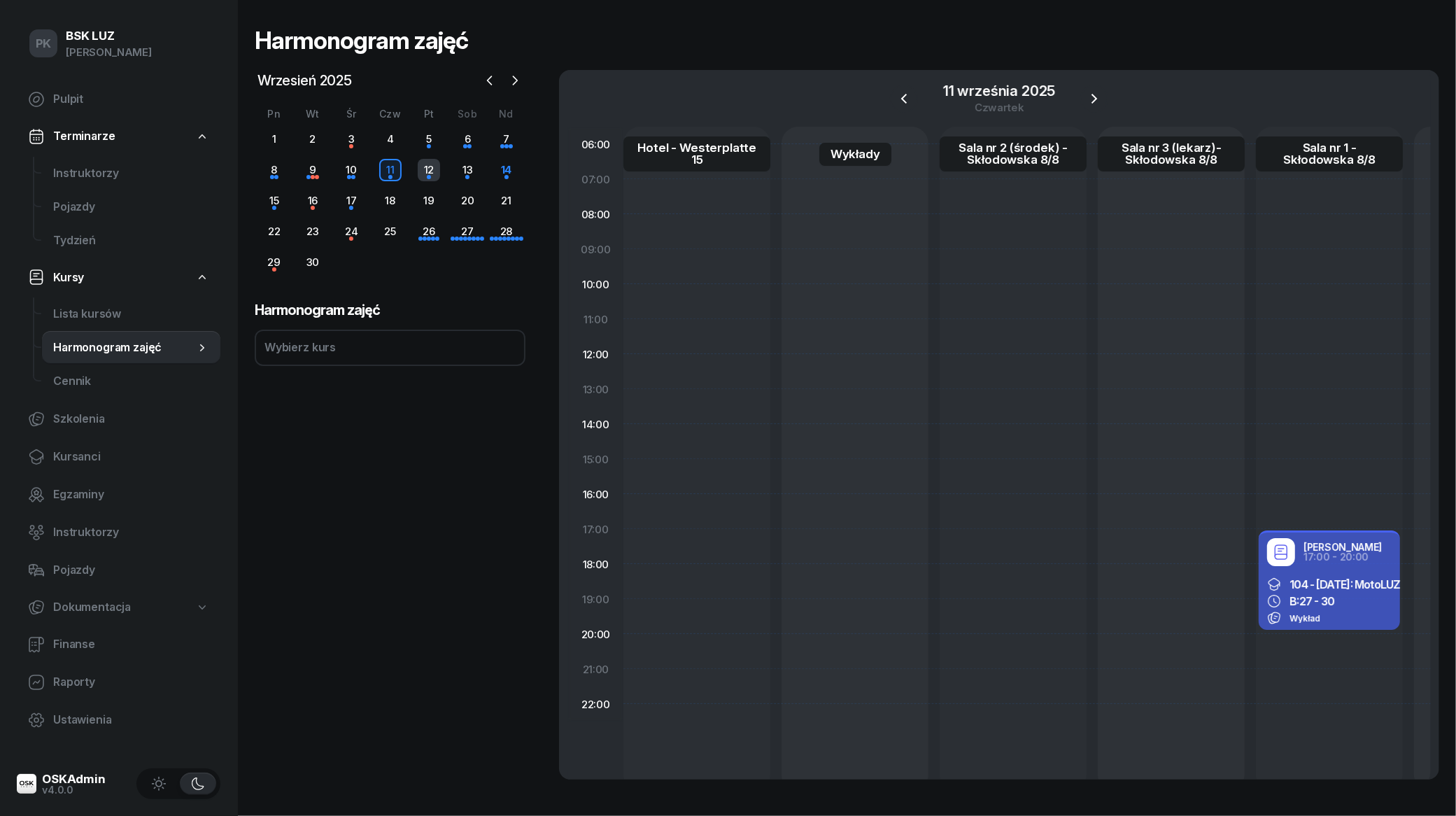
click at [434, 173] on div "12" at bounding box center [428, 170] width 23 height 23
click at [1097, 99] on icon "button" at bounding box center [1095, 99] width 6 height 10
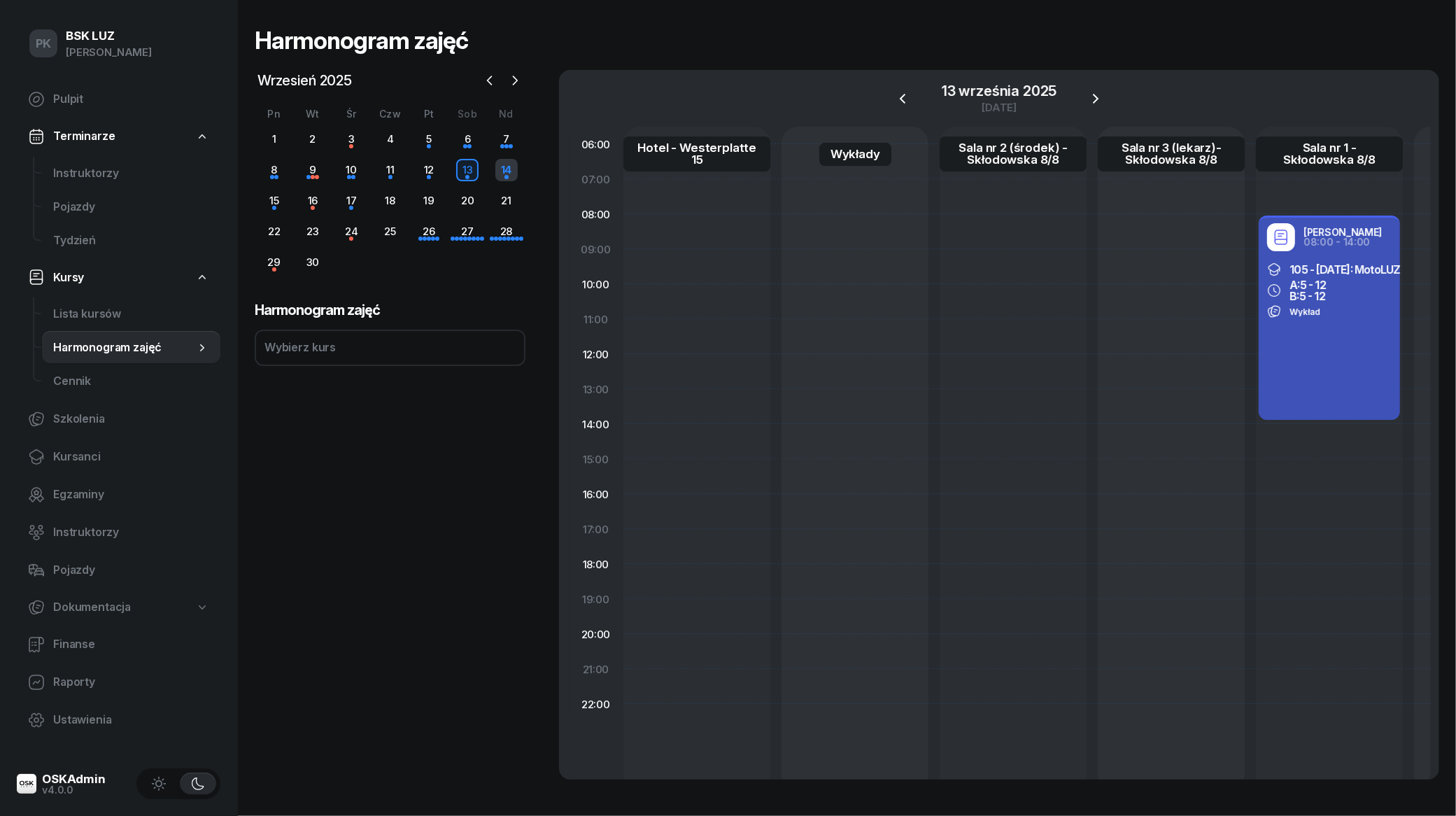
click at [512, 168] on div "14" at bounding box center [506, 170] width 23 height 23
click at [281, 200] on div "15" at bounding box center [274, 201] width 23 height 23
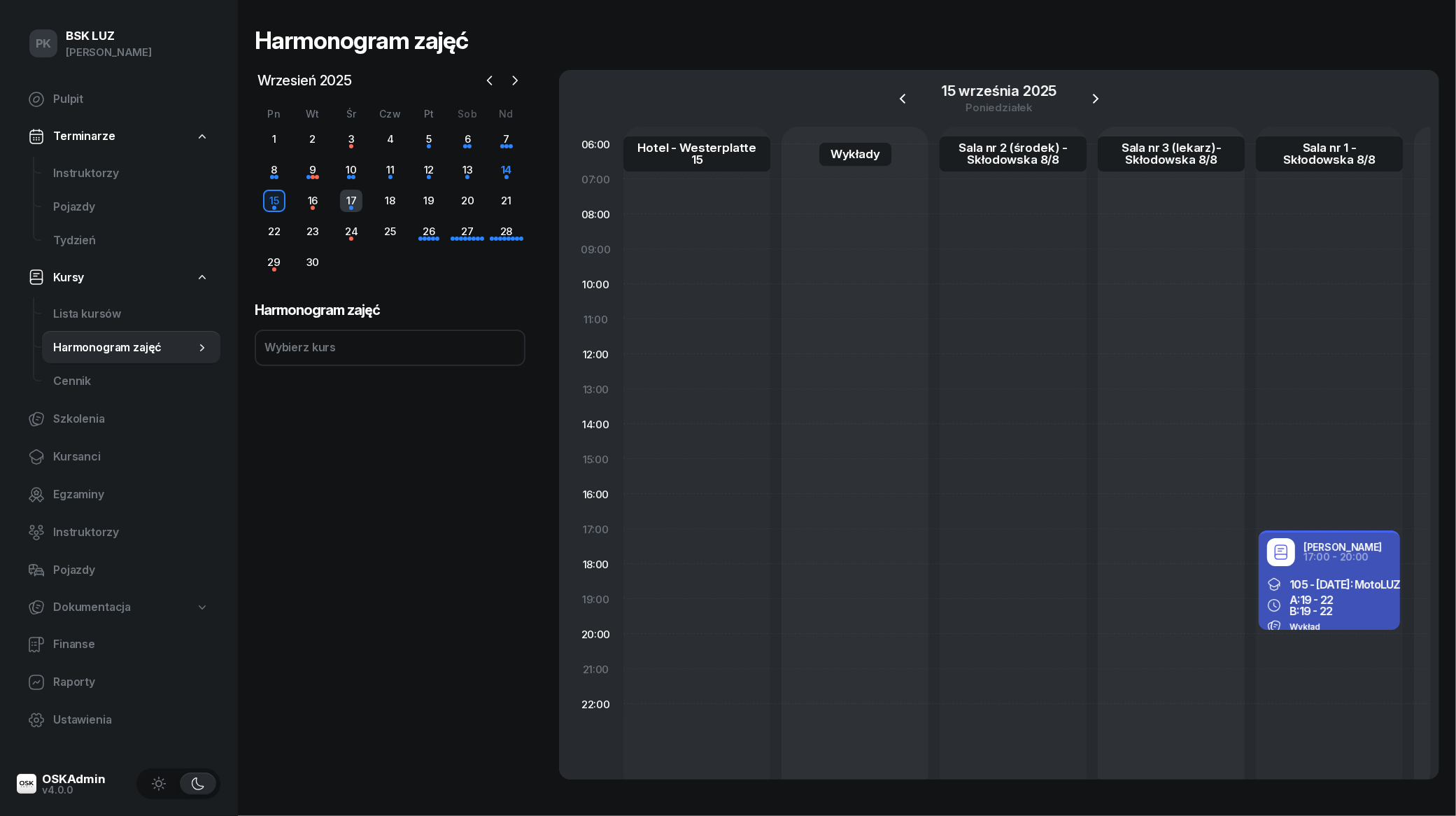
click at [343, 202] on div "17" at bounding box center [351, 201] width 23 height 23
click at [319, 207] on div "16" at bounding box center [312, 201] width 23 height 23
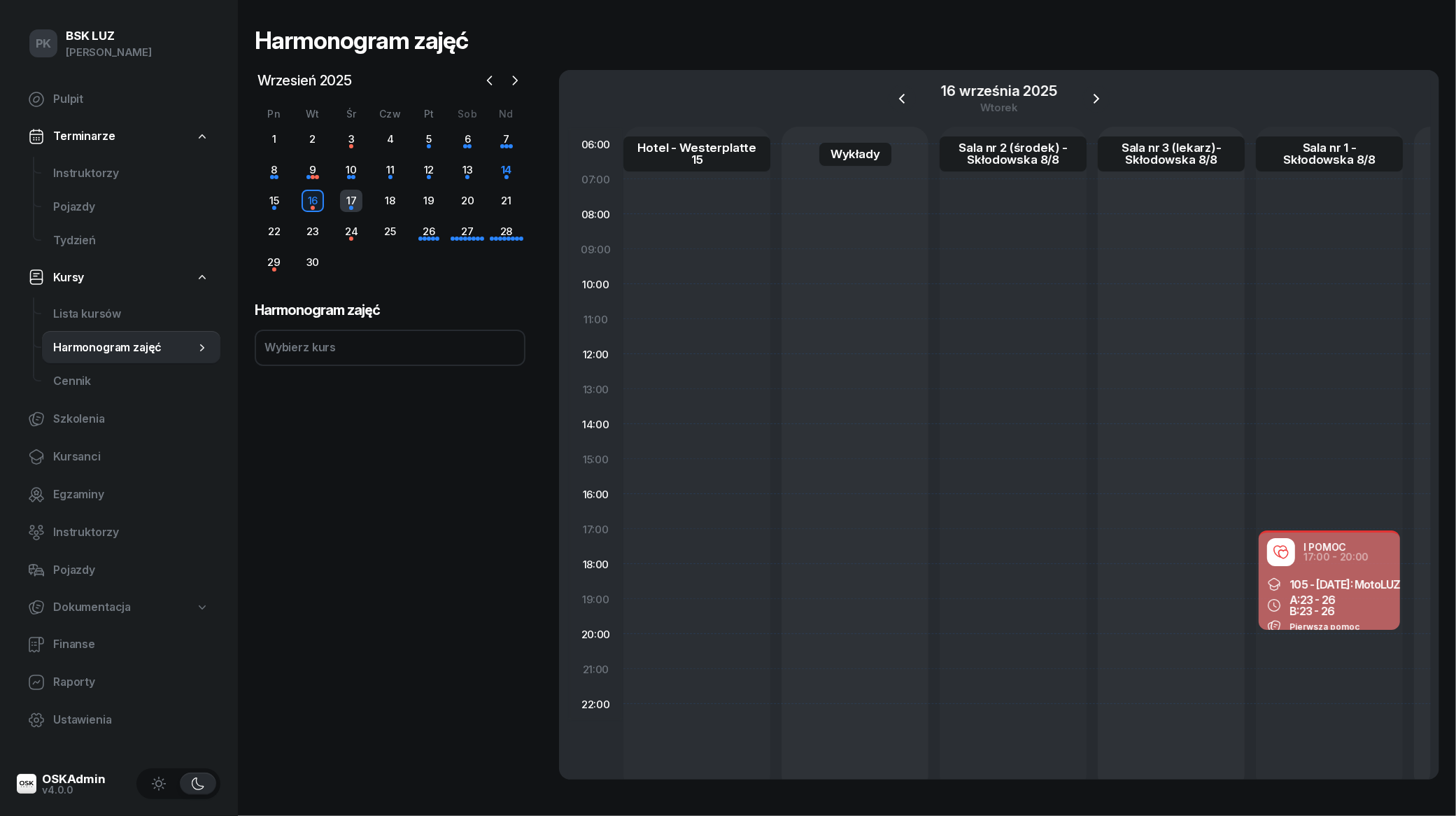
click at [341, 200] on div "17" at bounding box center [351, 201] width 23 height 23
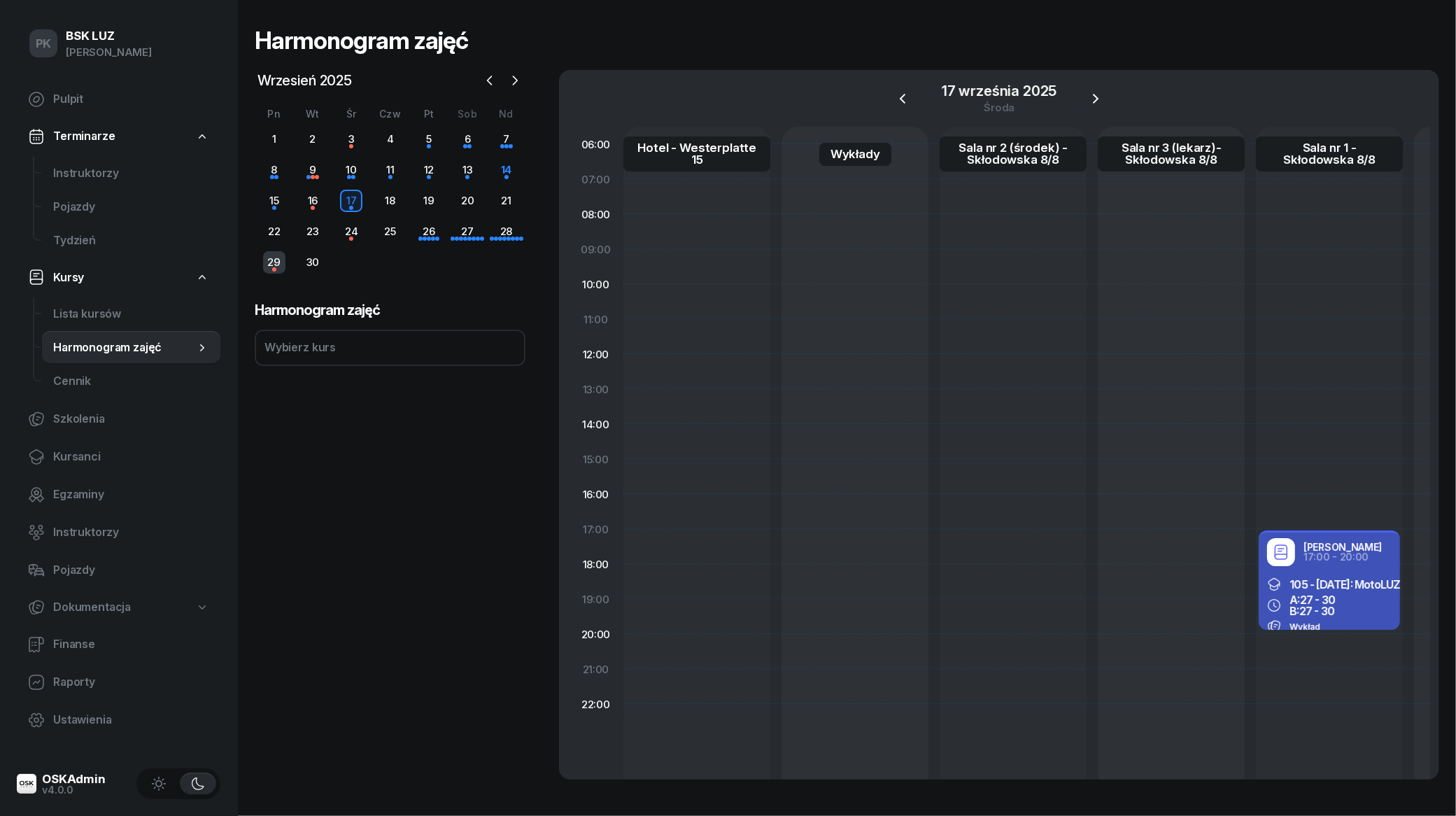
click at [275, 264] on div "29" at bounding box center [274, 262] width 23 height 23
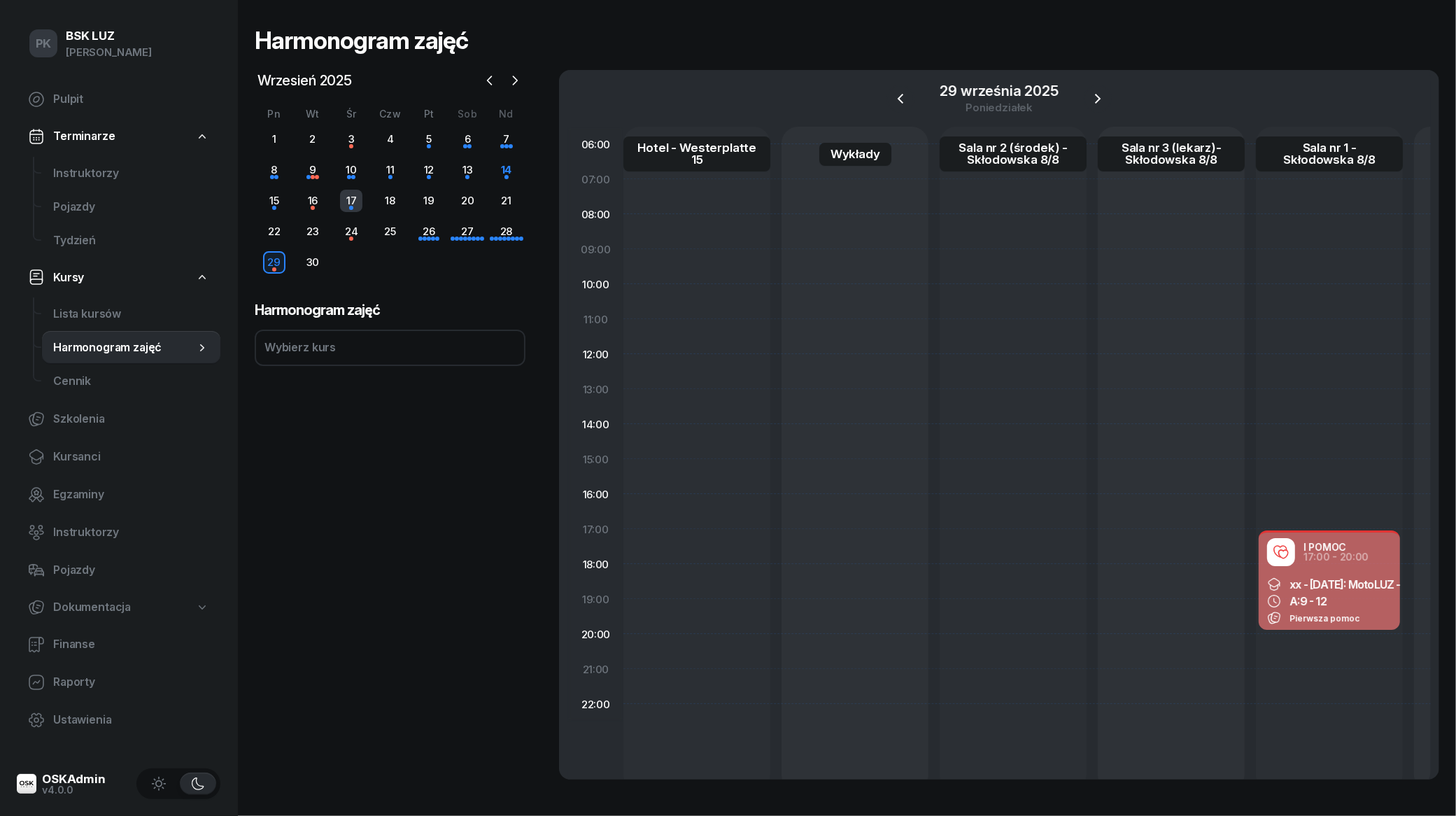
click at [357, 198] on div "17" at bounding box center [351, 201] width 23 height 23
